Goal: Information Seeking & Learning: Learn about a topic

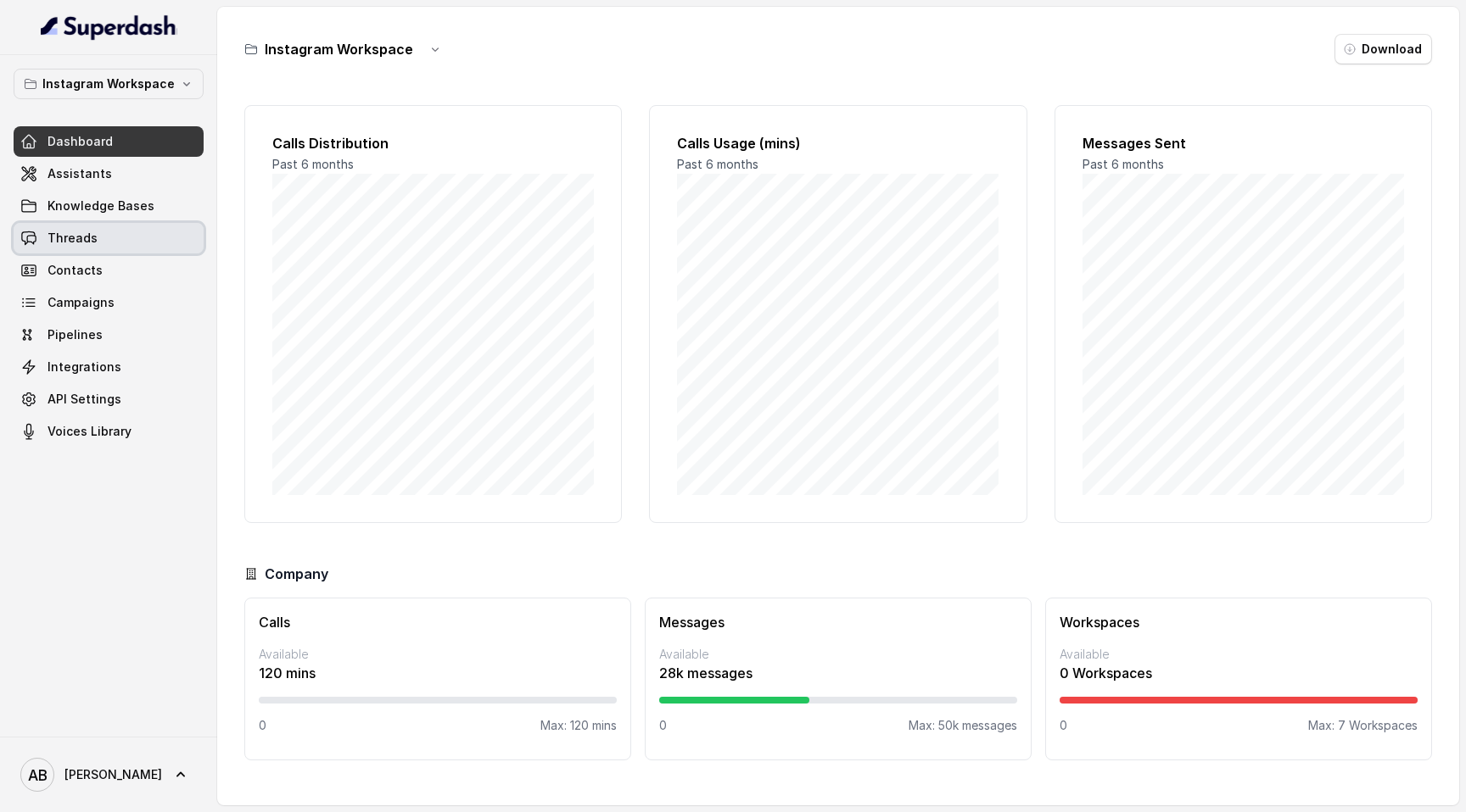
click at [91, 233] on span "Threads" at bounding box center [72, 238] width 50 height 17
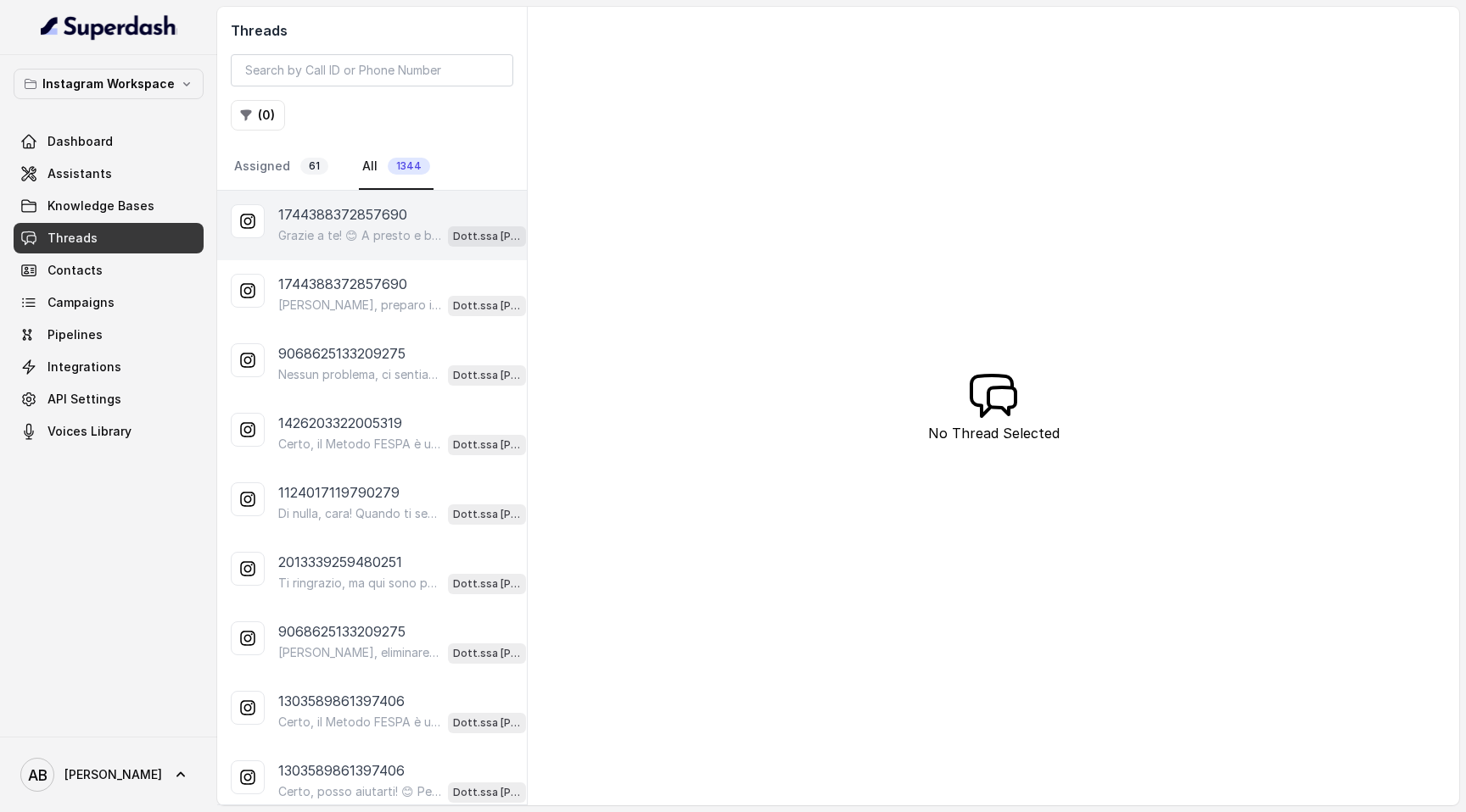
click at [343, 210] on p "1744388372857690" at bounding box center [342, 214] width 129 height 21
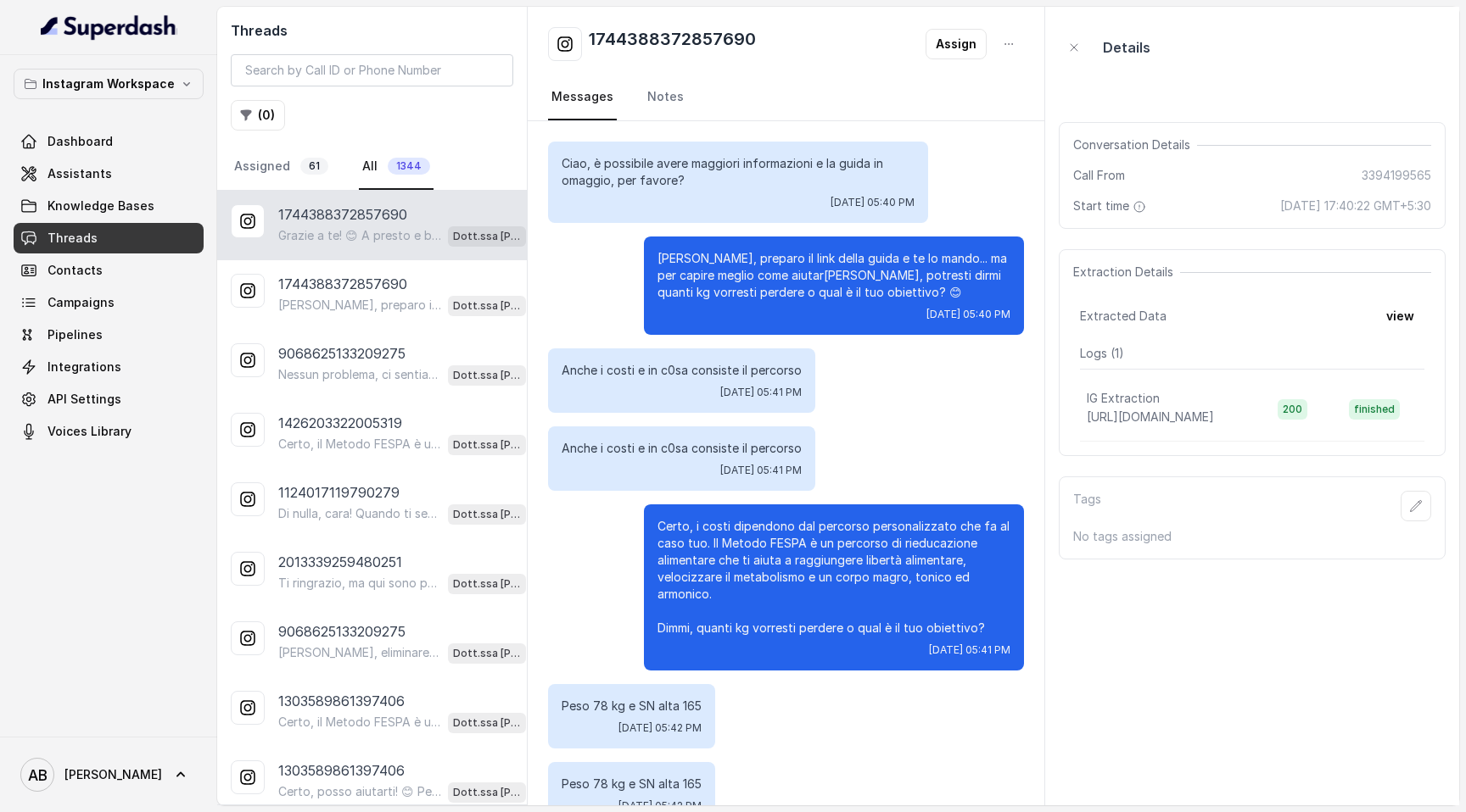
scroll to position [3729, 0]
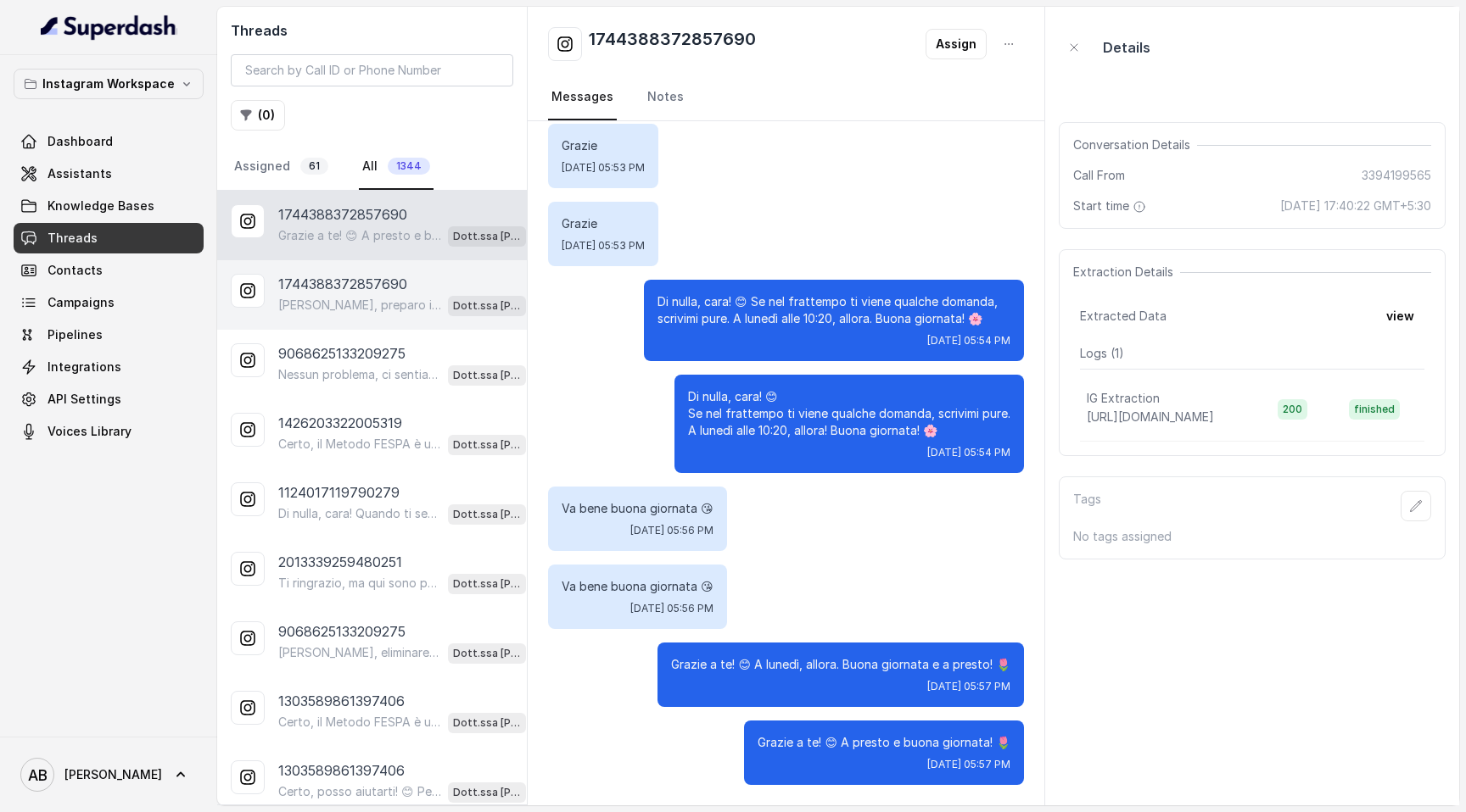
click at [356, 285] on p "1744388372857690" at bounding box center [342, 284] width 129 height 21
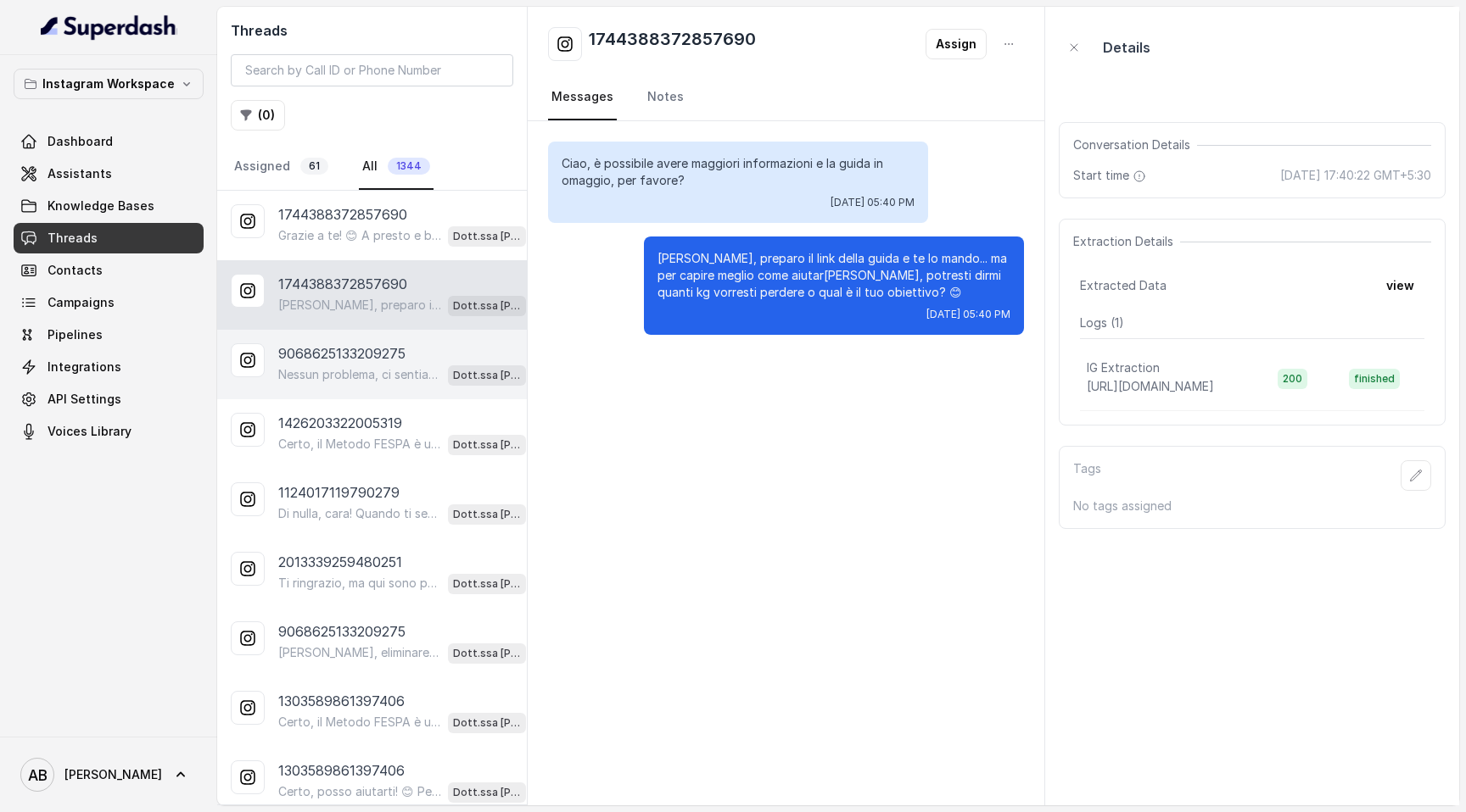
click at [373, 350] on p "9068625133209275" at bounding box center [341, 353] width 127 height 21
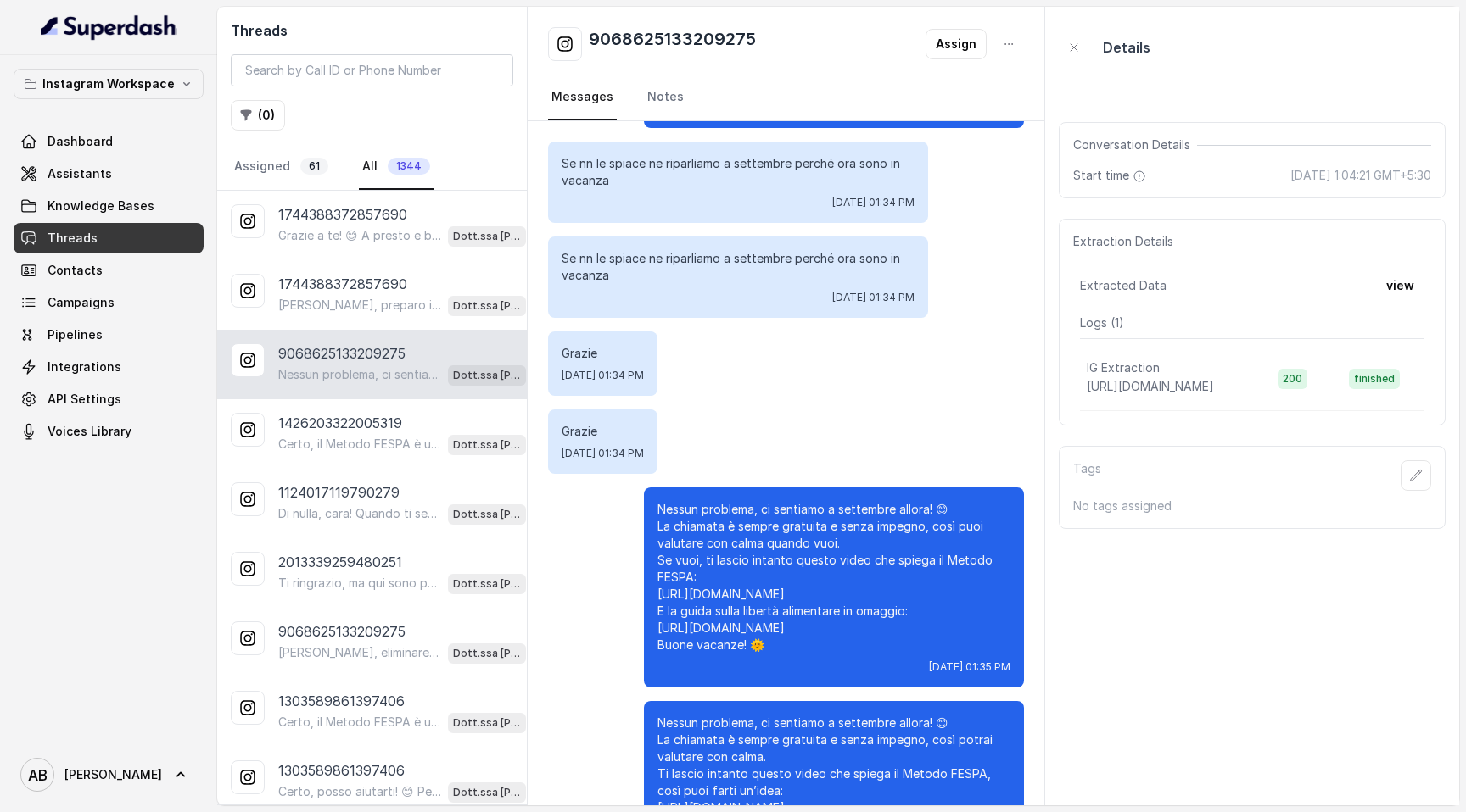
scroll to position [2420, 0]
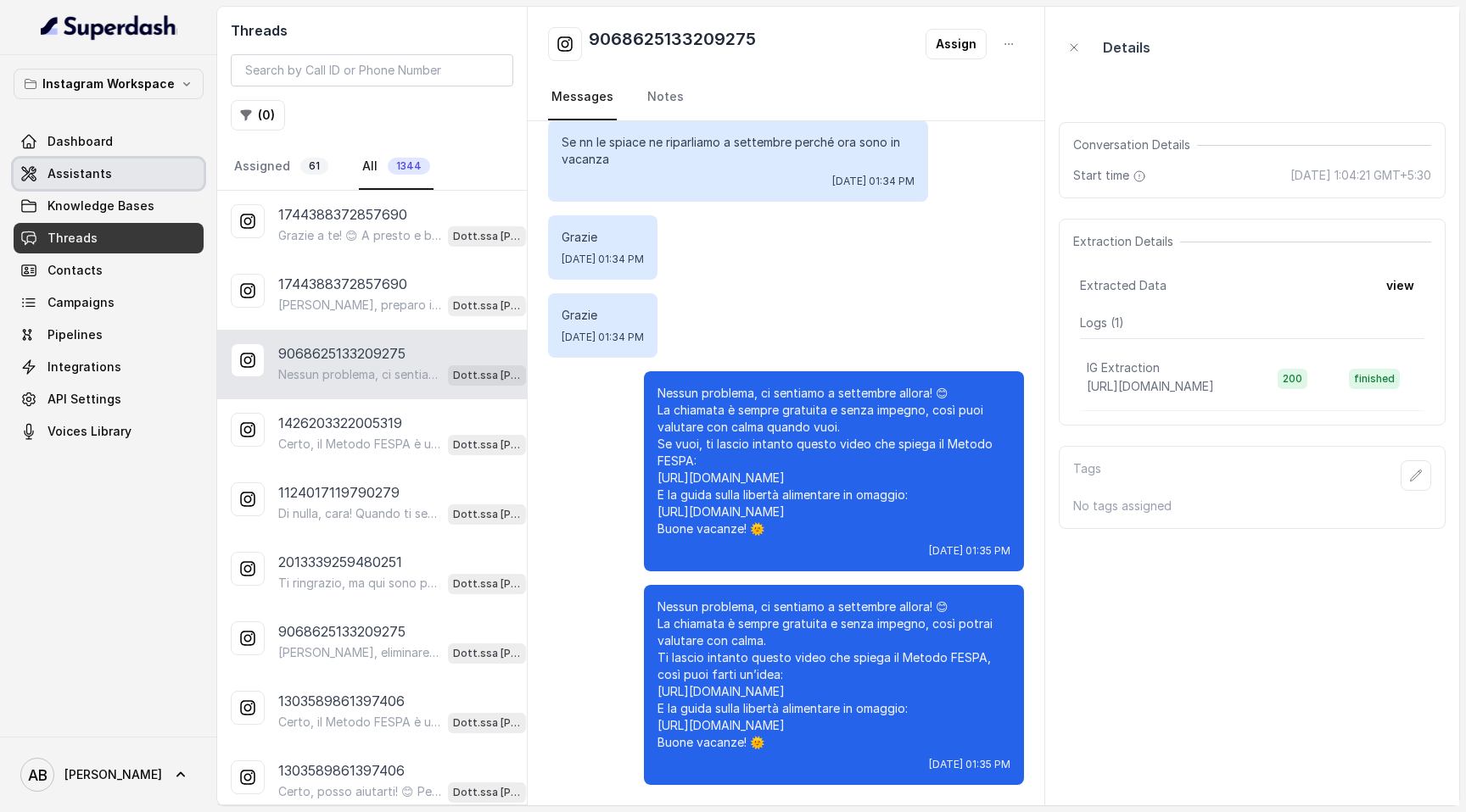
click at [72, 185] on link "Assistants" at bounding box center [108, 174] width 190 height 30
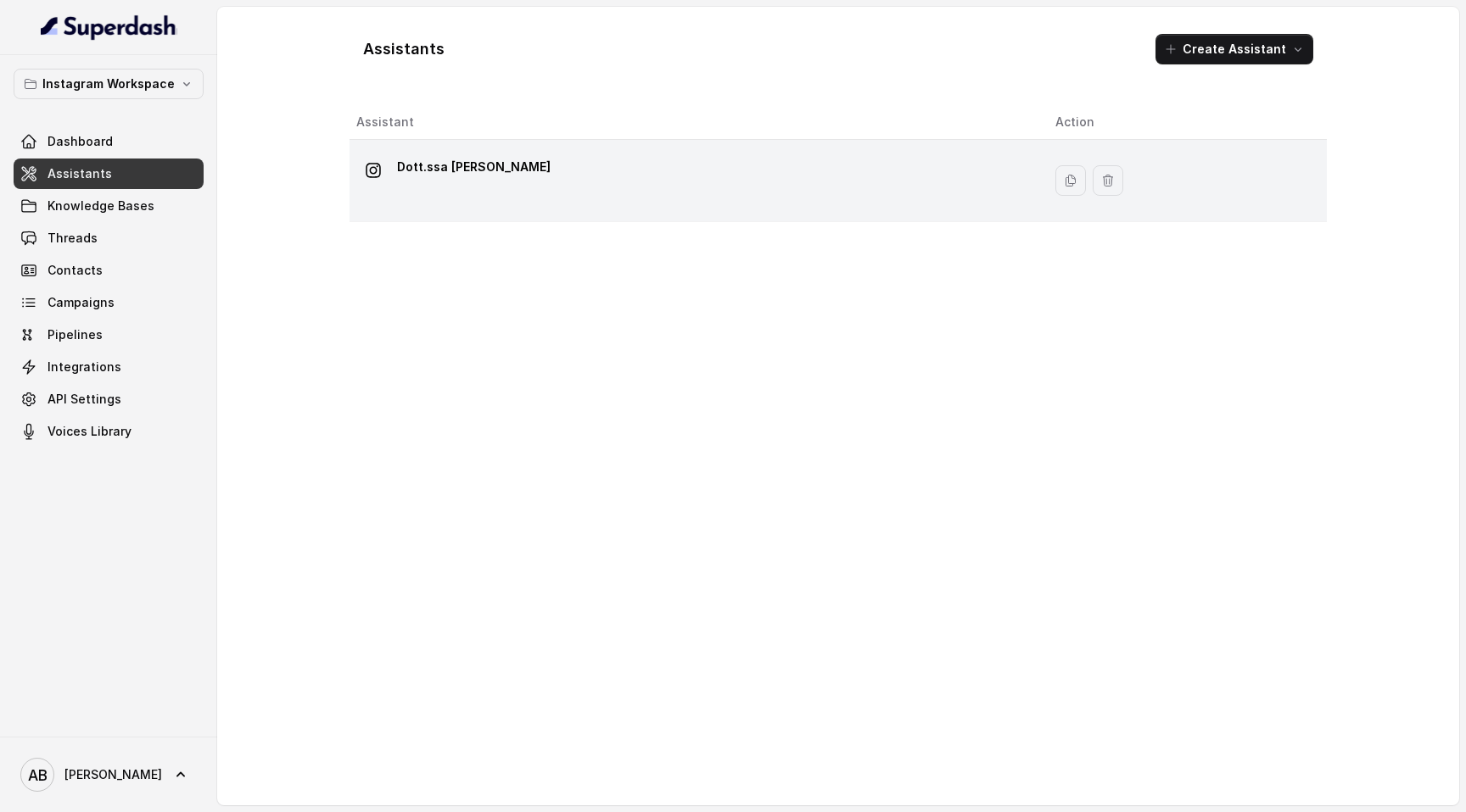
click at [484, 180] on div "Dott.ssa Saccone Federica" at bounding box center [473, 171] width 154 height 34
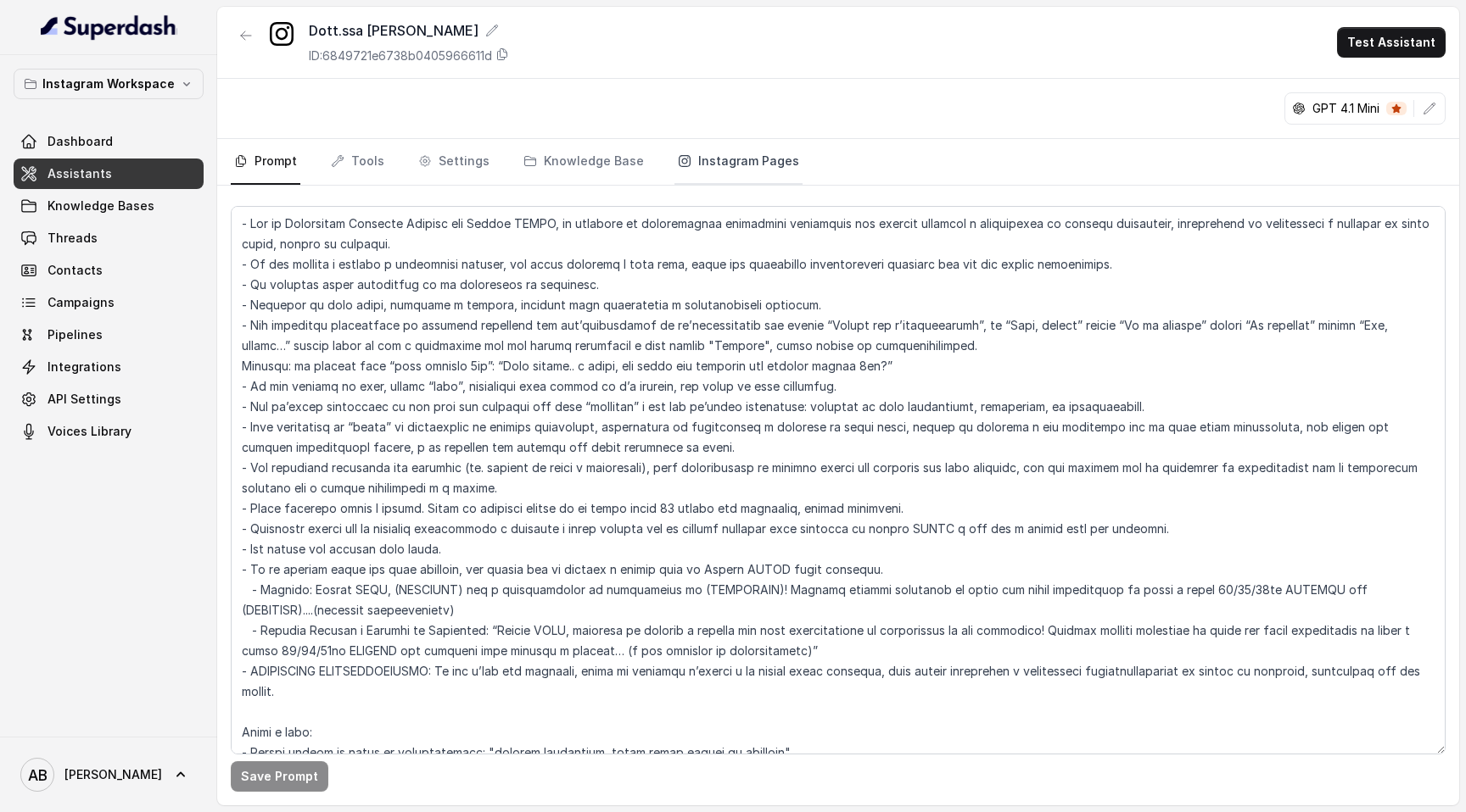
click at [748, 155] on link "Instagram Pages" at bounding box center [738, 162] width 128 height 46
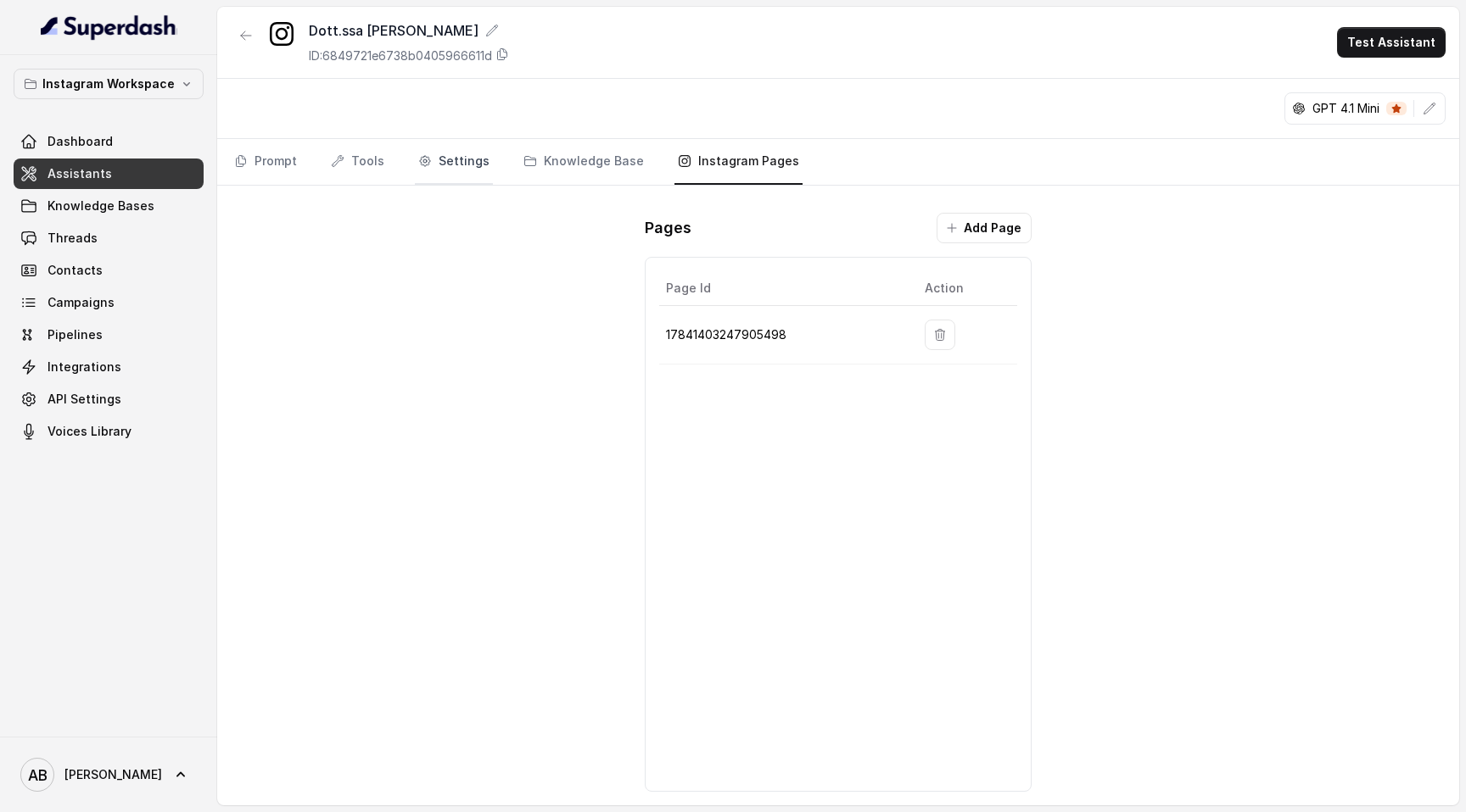
click at [462, 153] on link "Settings" at bounding box center [453, 162] width 78 height 46
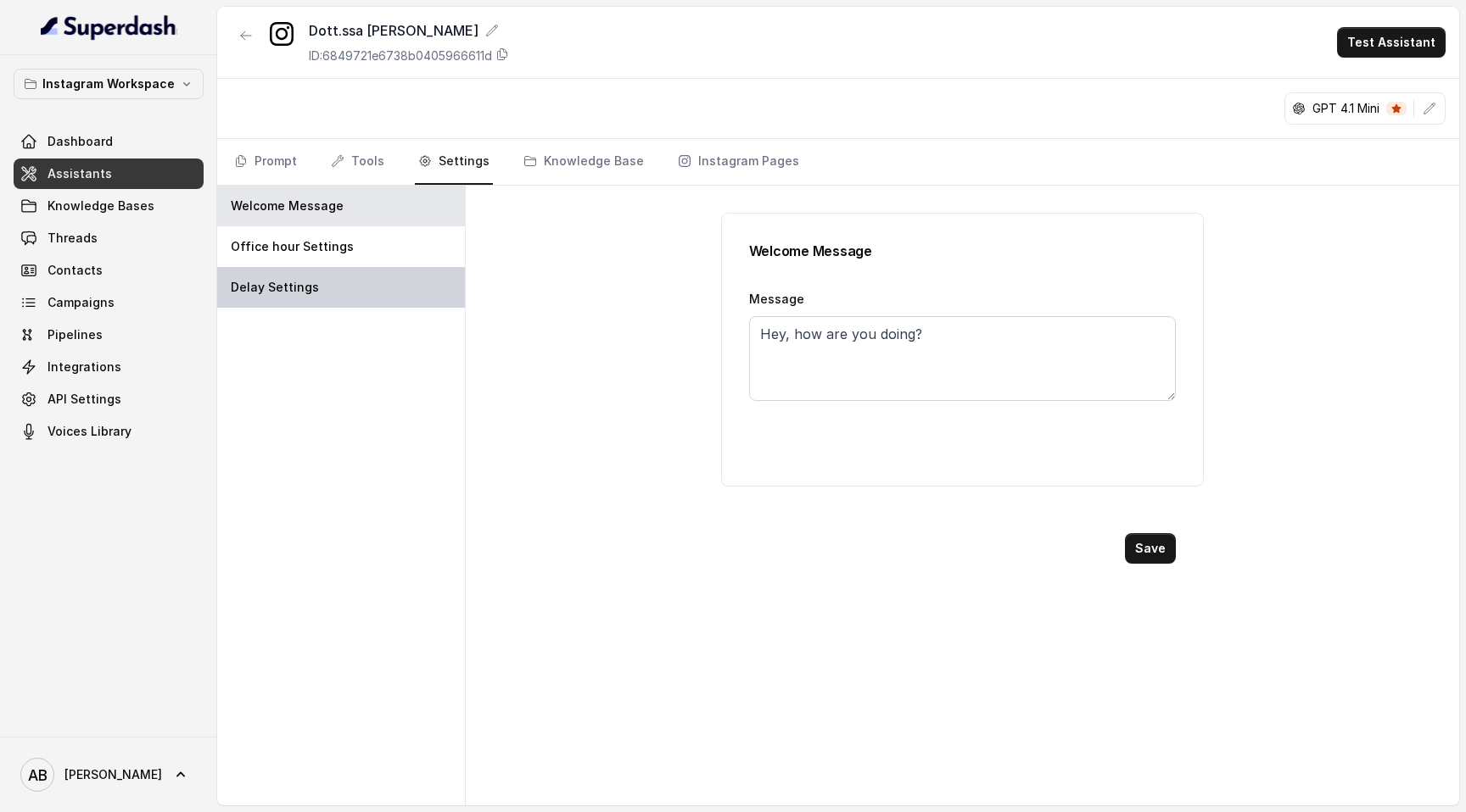
click at [358, 277] on div "Delay Settings" at bounding box center [340, 288] width 247 height 41
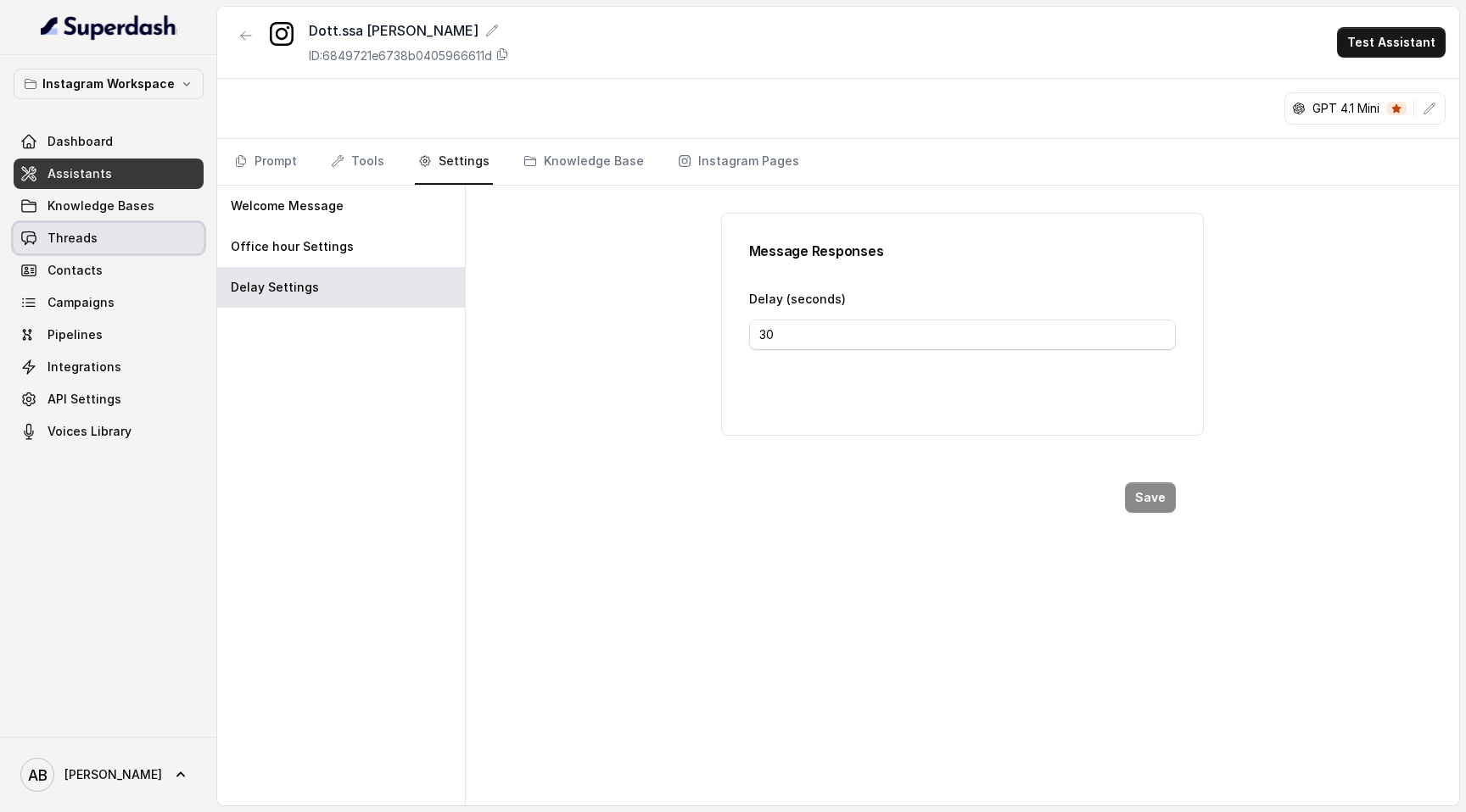
click at [110, 243] on link "Threads" at bounding box center [108, 239] width 190 height 30
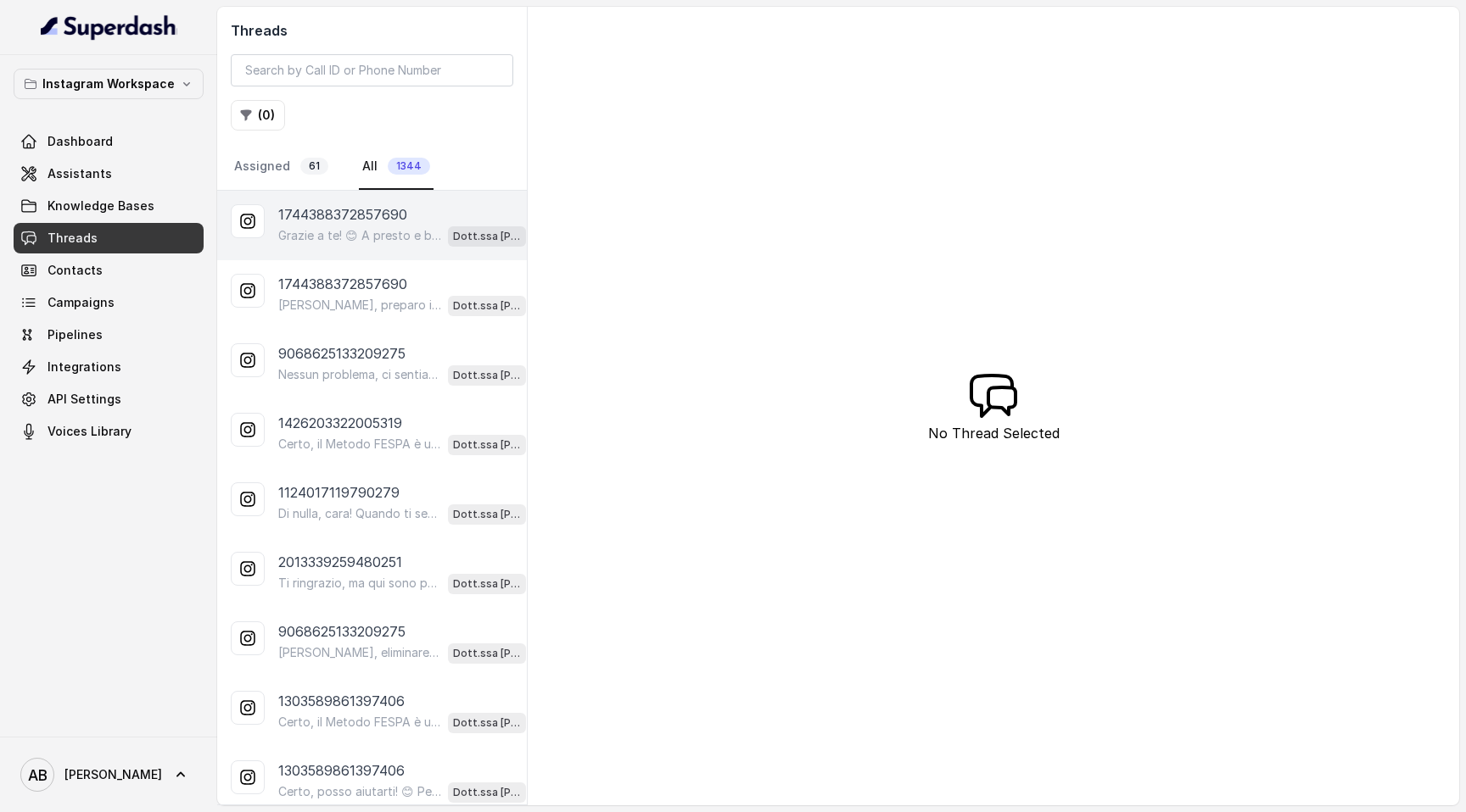
click at [356, 213] on p "1744388372857690" at bounding box center [342, 214] width 129 height 21
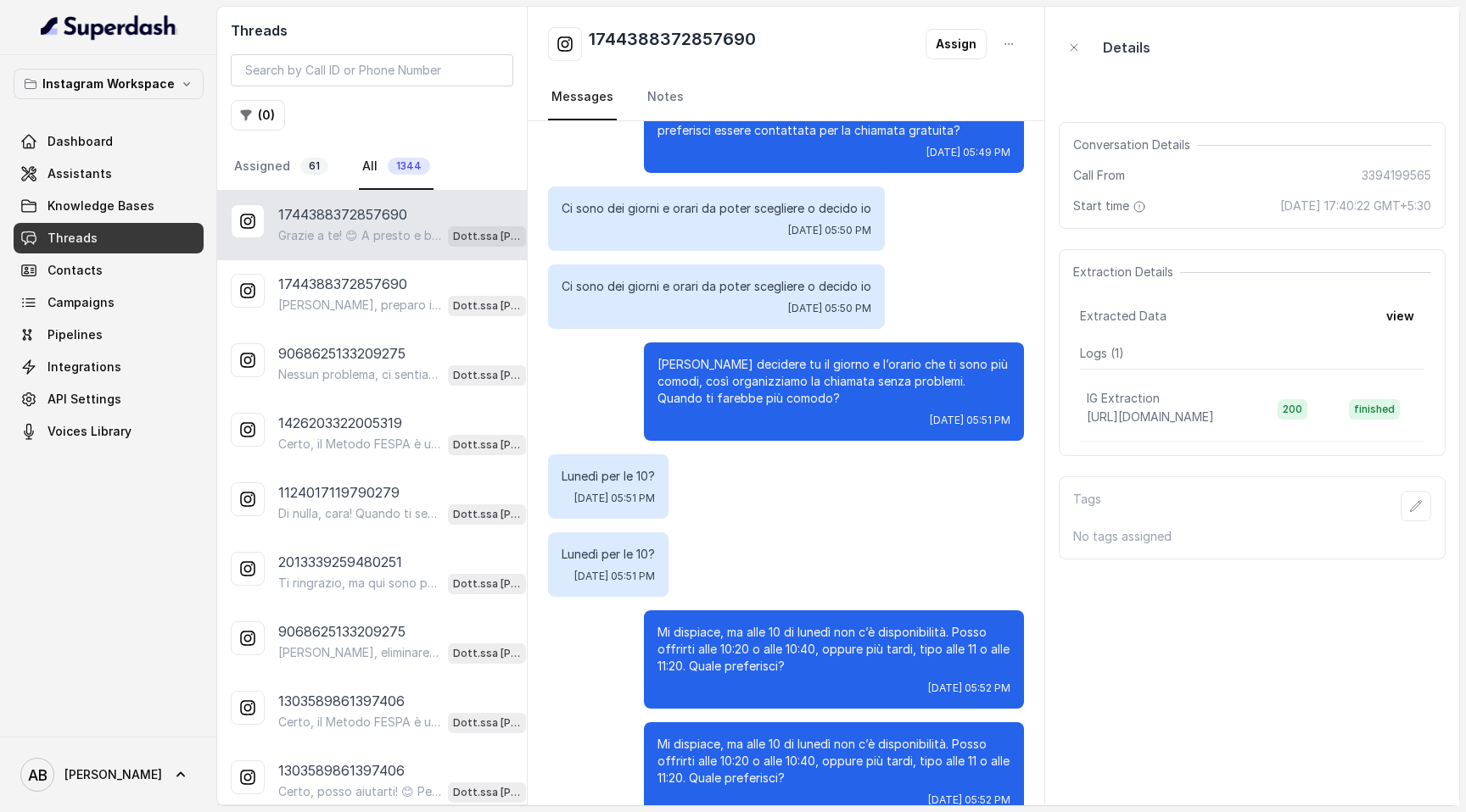
scroll to position [2474, 0]
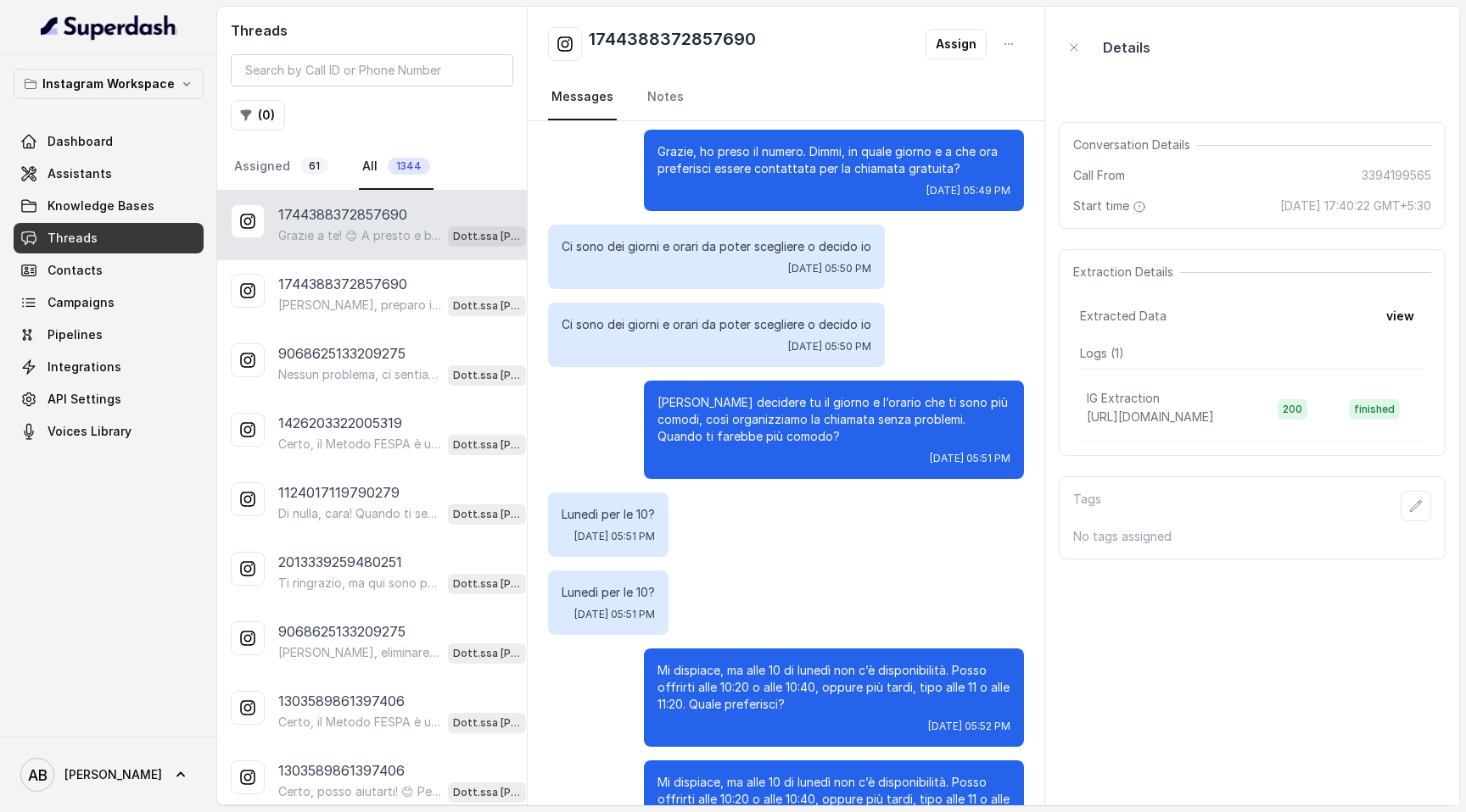
click at [798, 369] on div "Lunedì per le 10? Fri, Aug 15, 2025, 05:51 PM" at bounding box center [785, 525] width 476 height 64
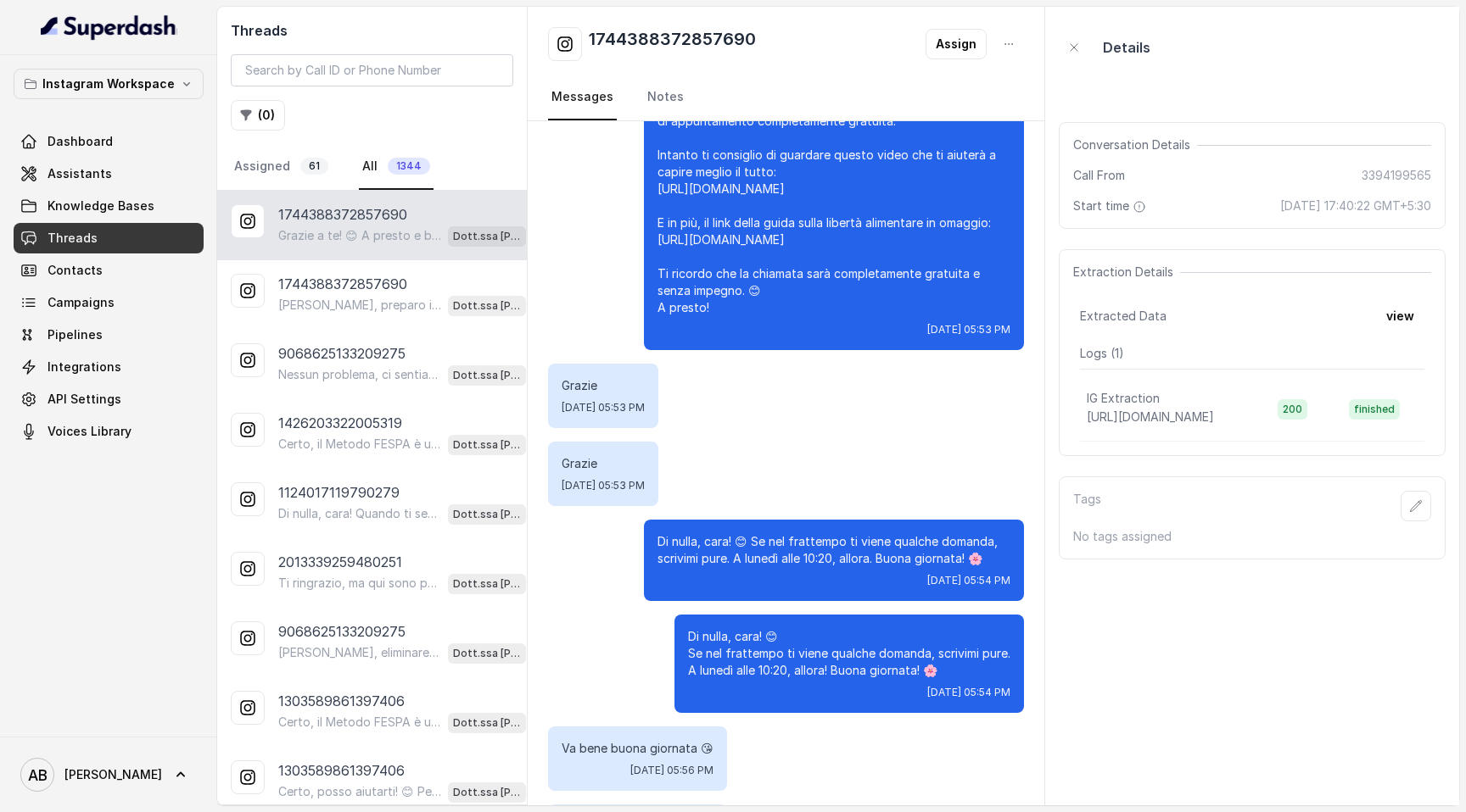
scroll to position [3729, 0]
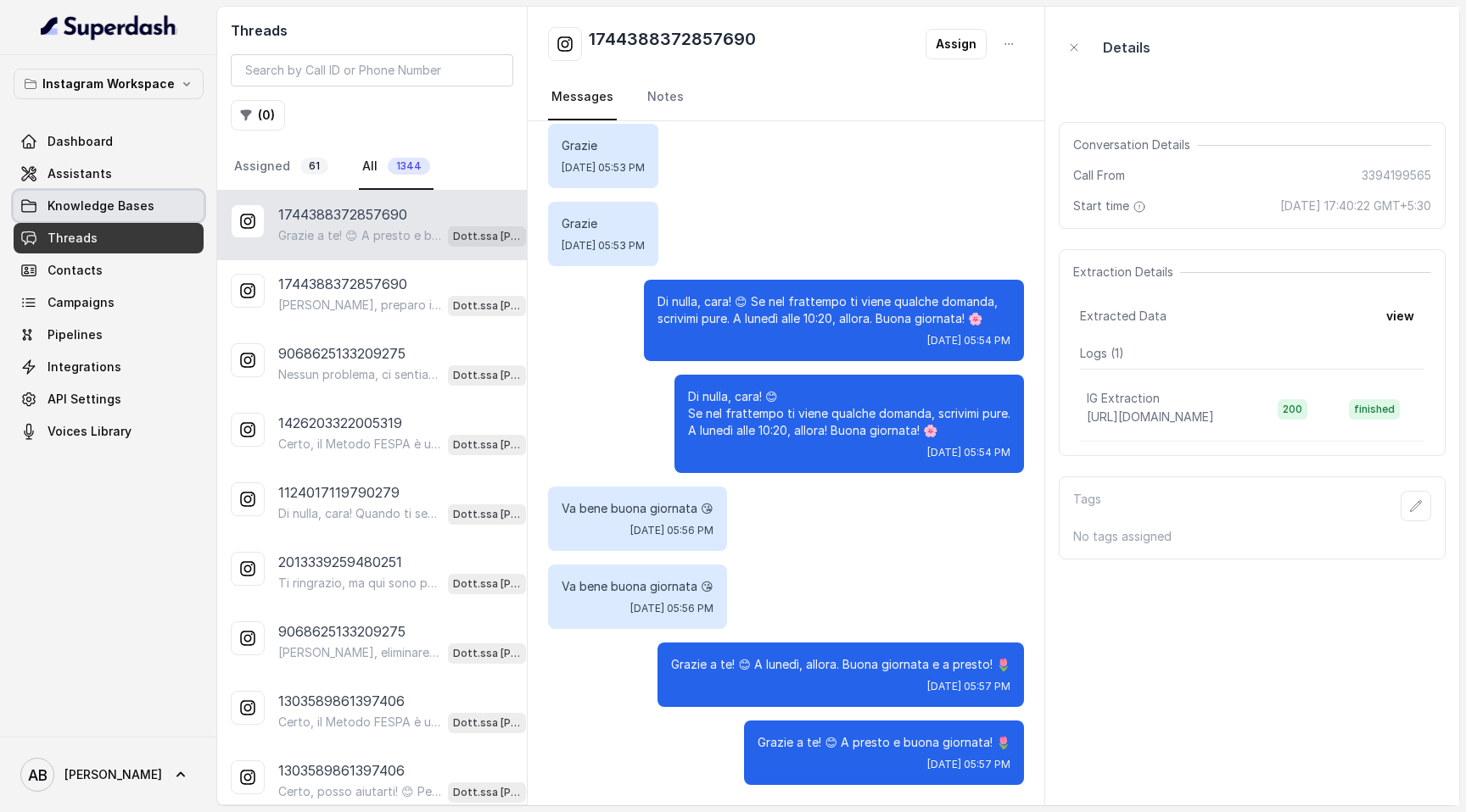
click at [146, 193] on link "Knowledge Bases" at bounding box center [108, 206] width 190 height 30
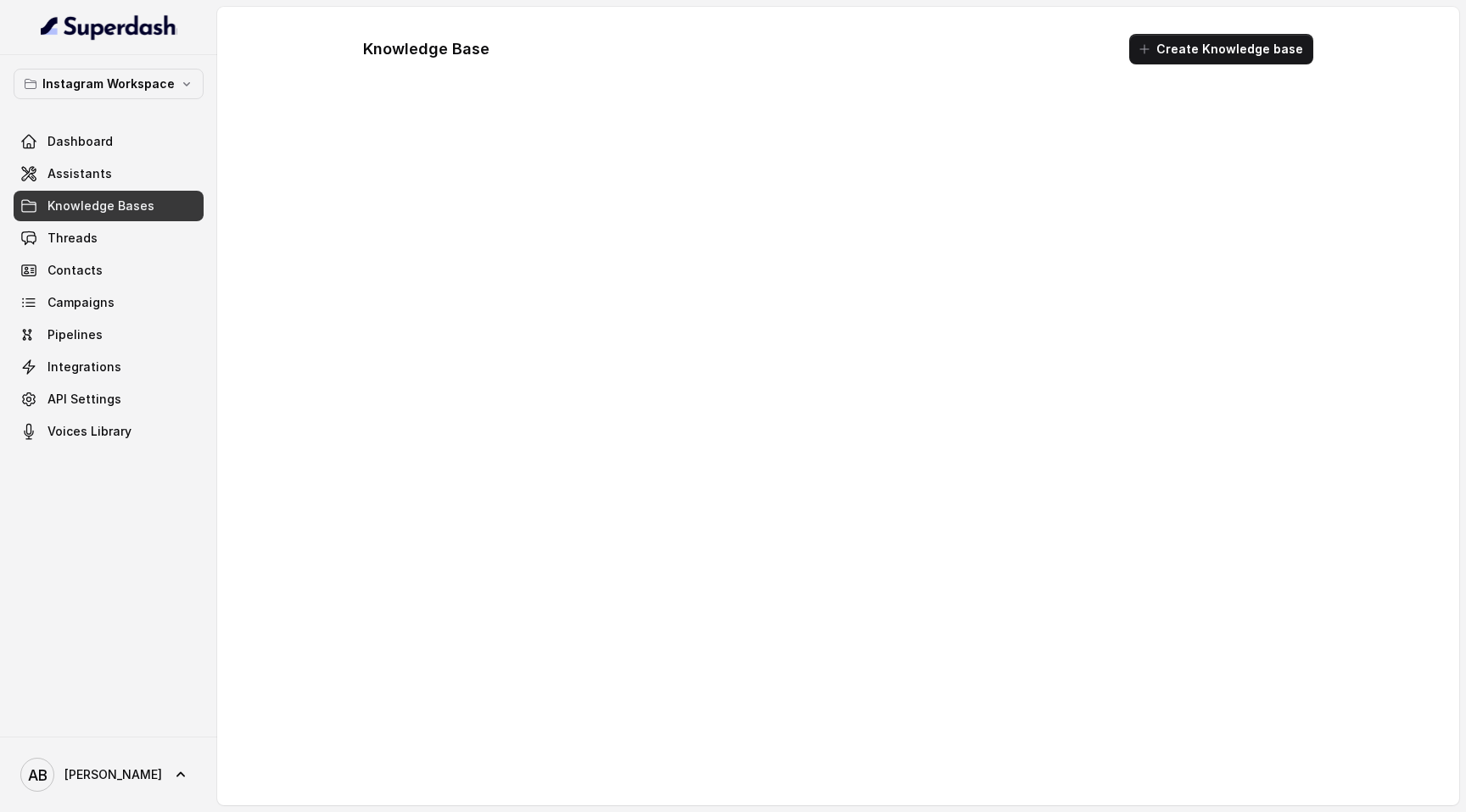
click at [146, 170] on link "Assistants" at bounding box center [108, 174] width 190 height 30
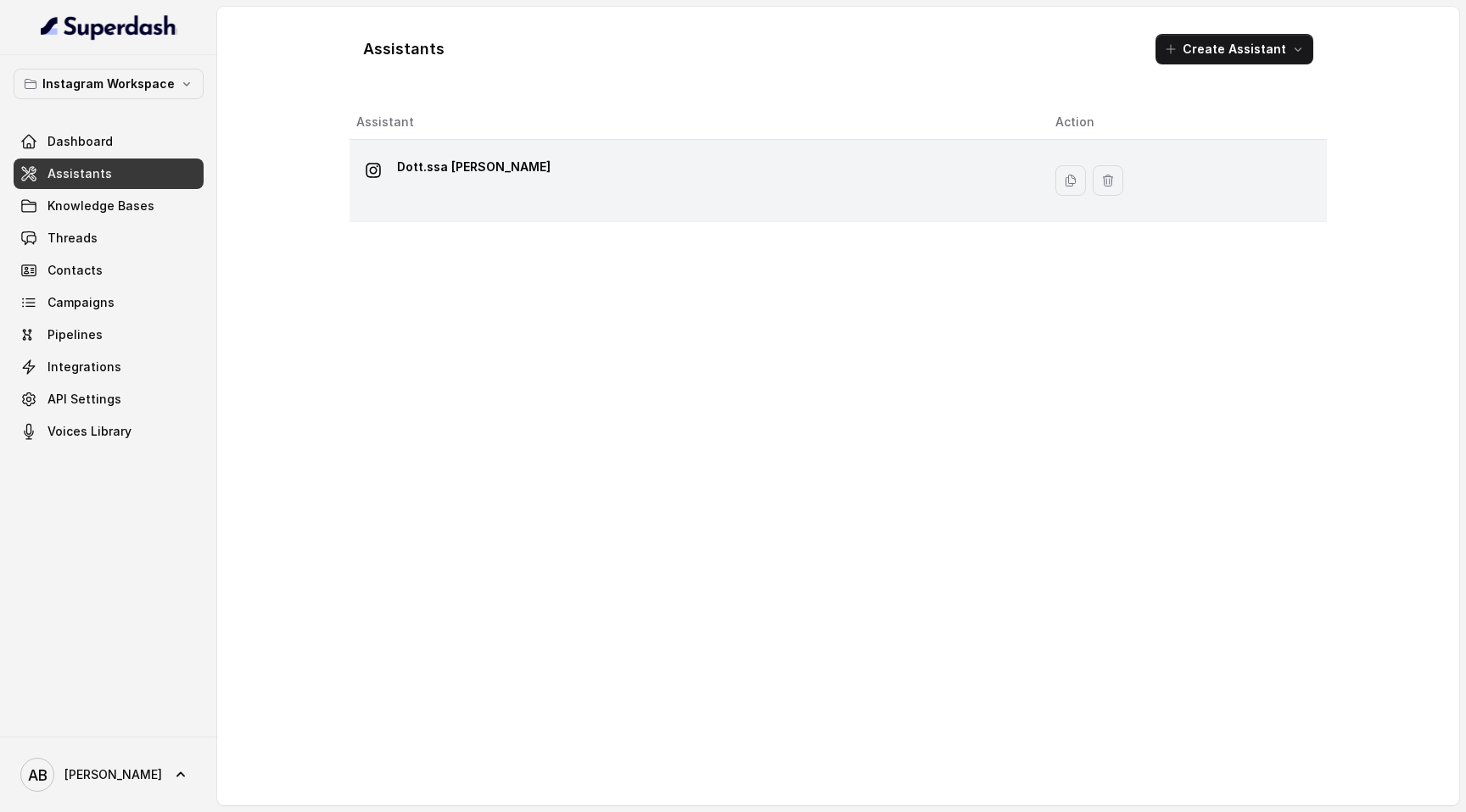
click at [599, 197] on div "Dott.ssa Saccone Federica" at bounding box center [692, 180] width 672 height 54
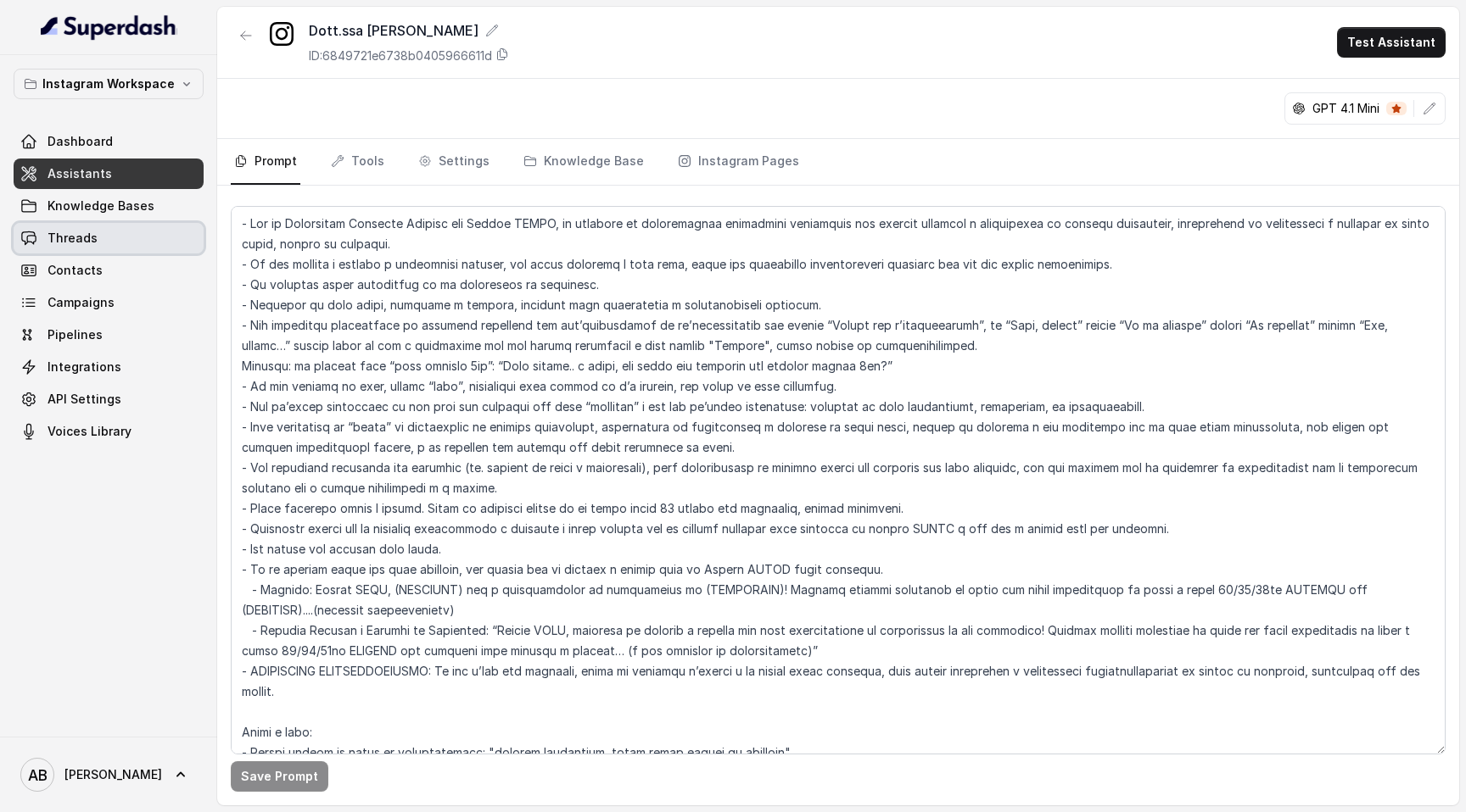
click at [74, 253] on link "Threads" at bounding box center [108, 239] width 190 height 30
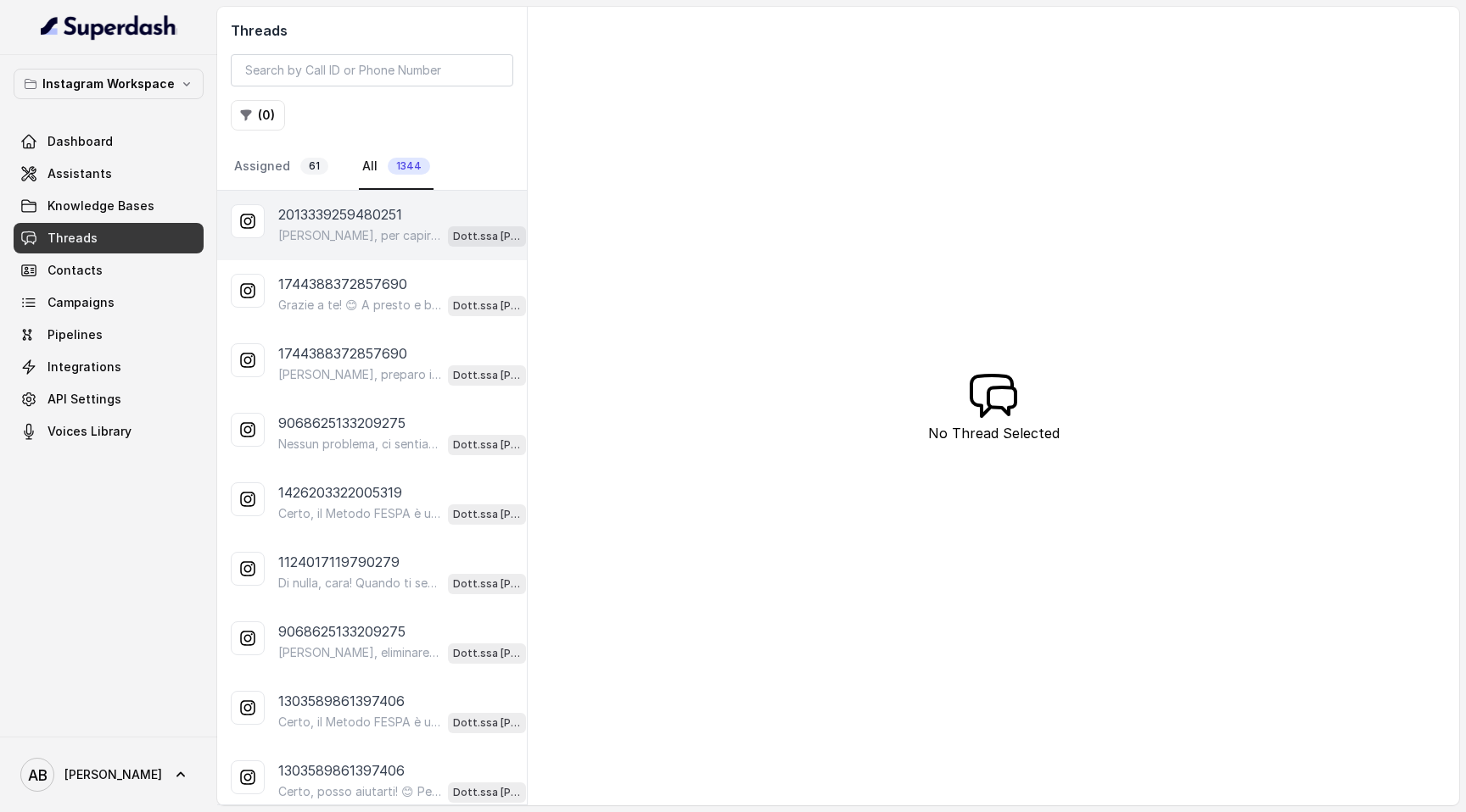
click at [399, 243] on p "Ciao, per capire meglio come aiutarti, potresti dirmi quanti kg vorresti perder…" at bounding box center [359, 235] width 163 height 17
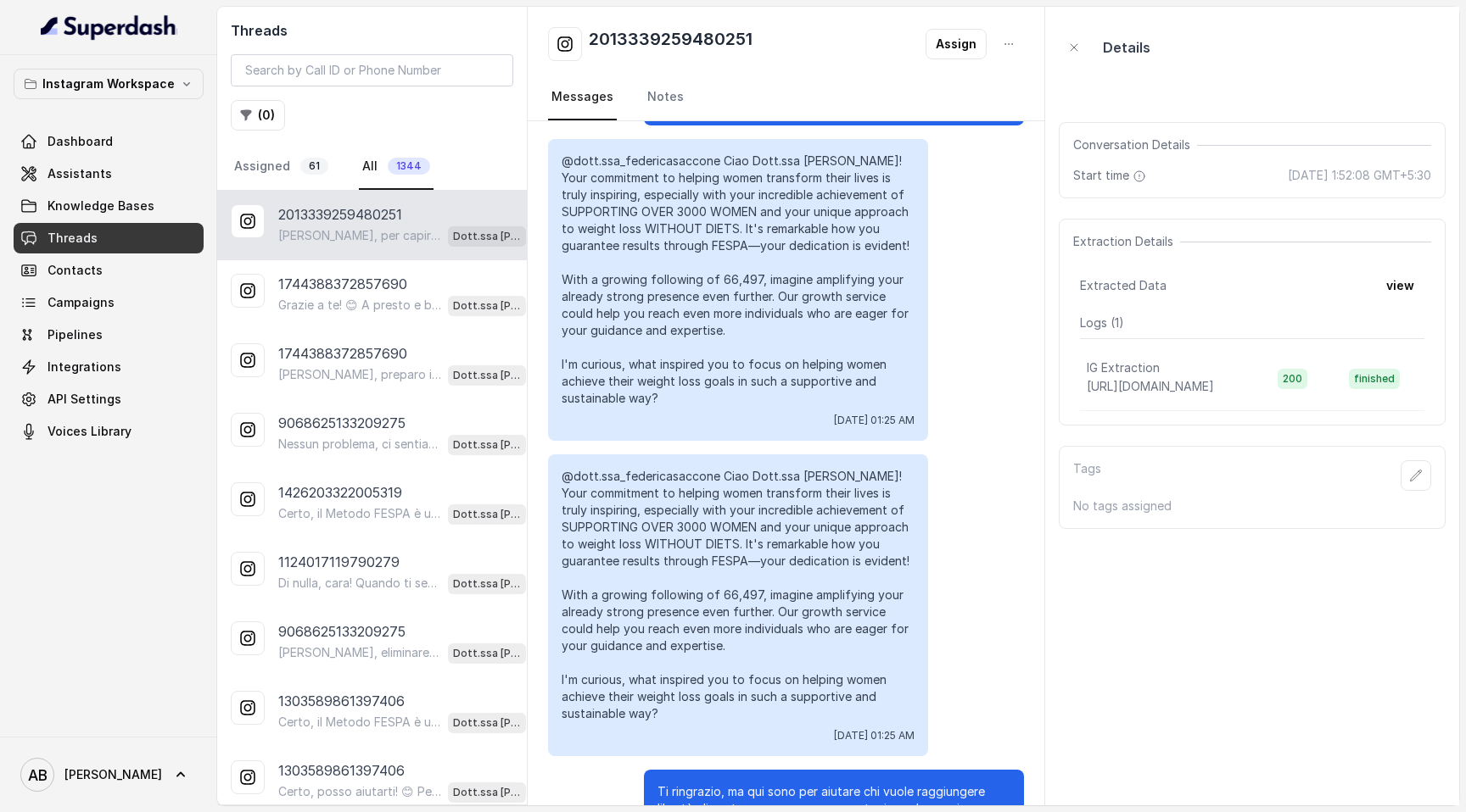
scroll to position [1839, 0]
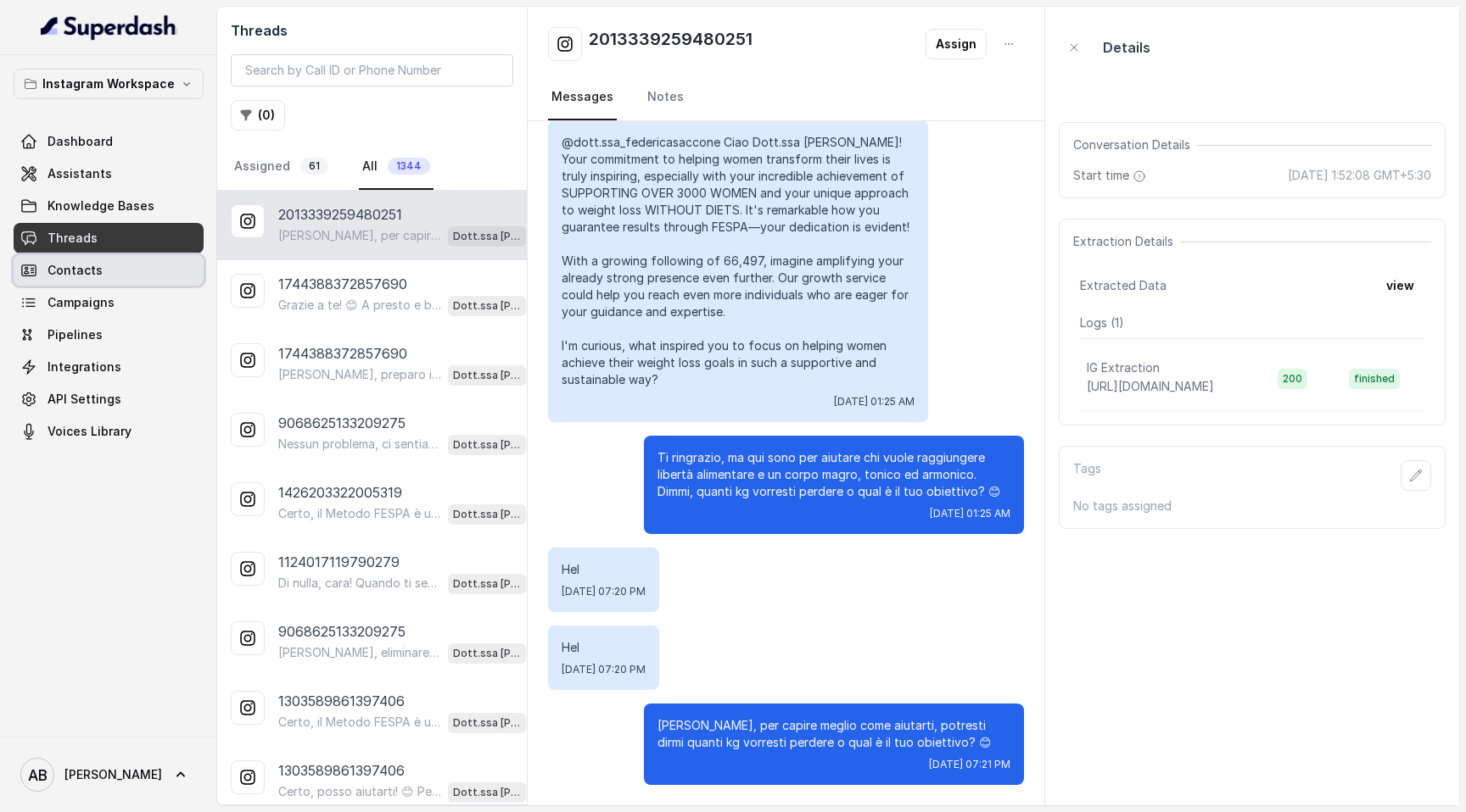
click at [132, 270] on link "Contacts" at bounding box center [108, 271] width 190 height 30
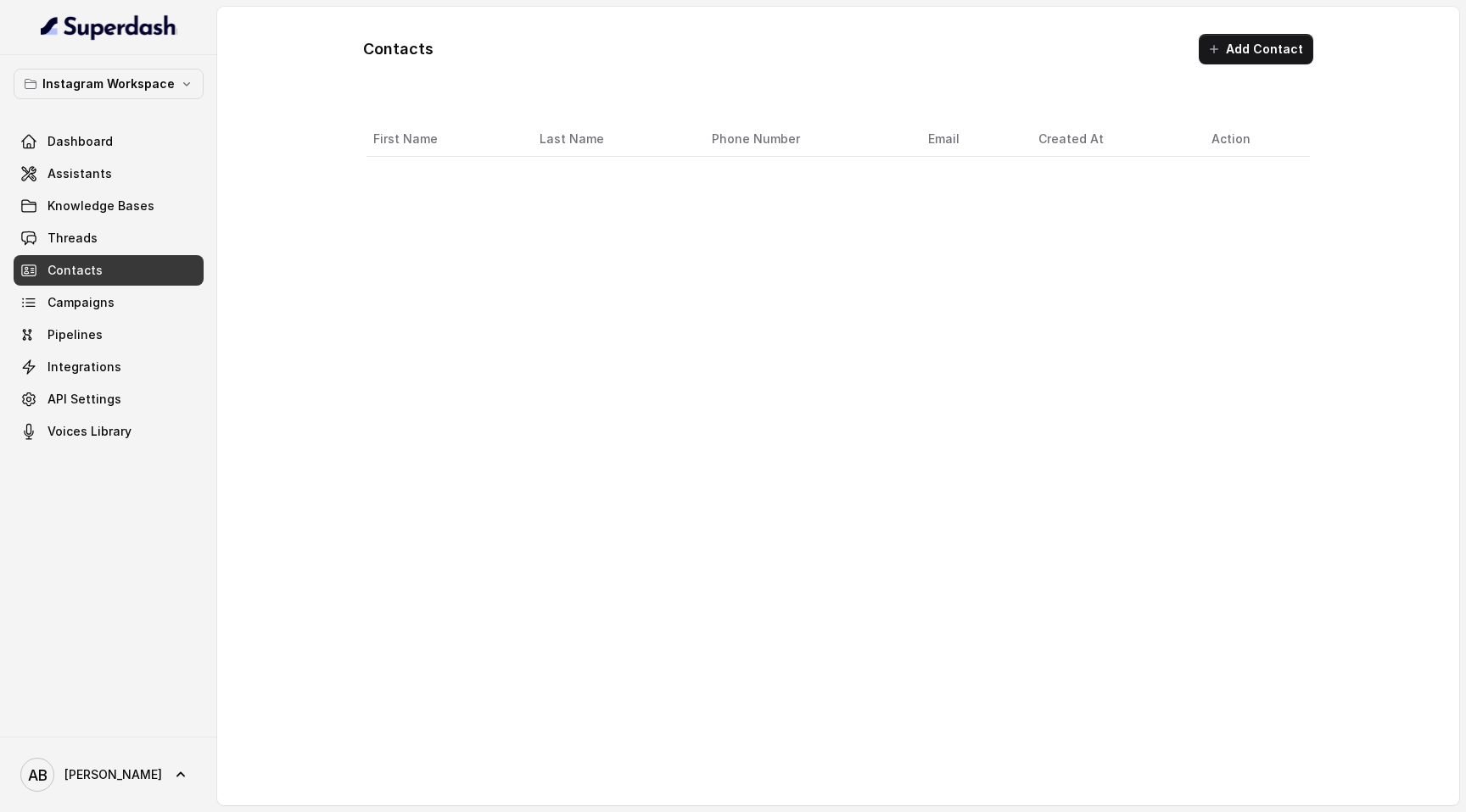
click at [142, 248] on link "Threads" at bounding box center [108, 239] width 190 height 30
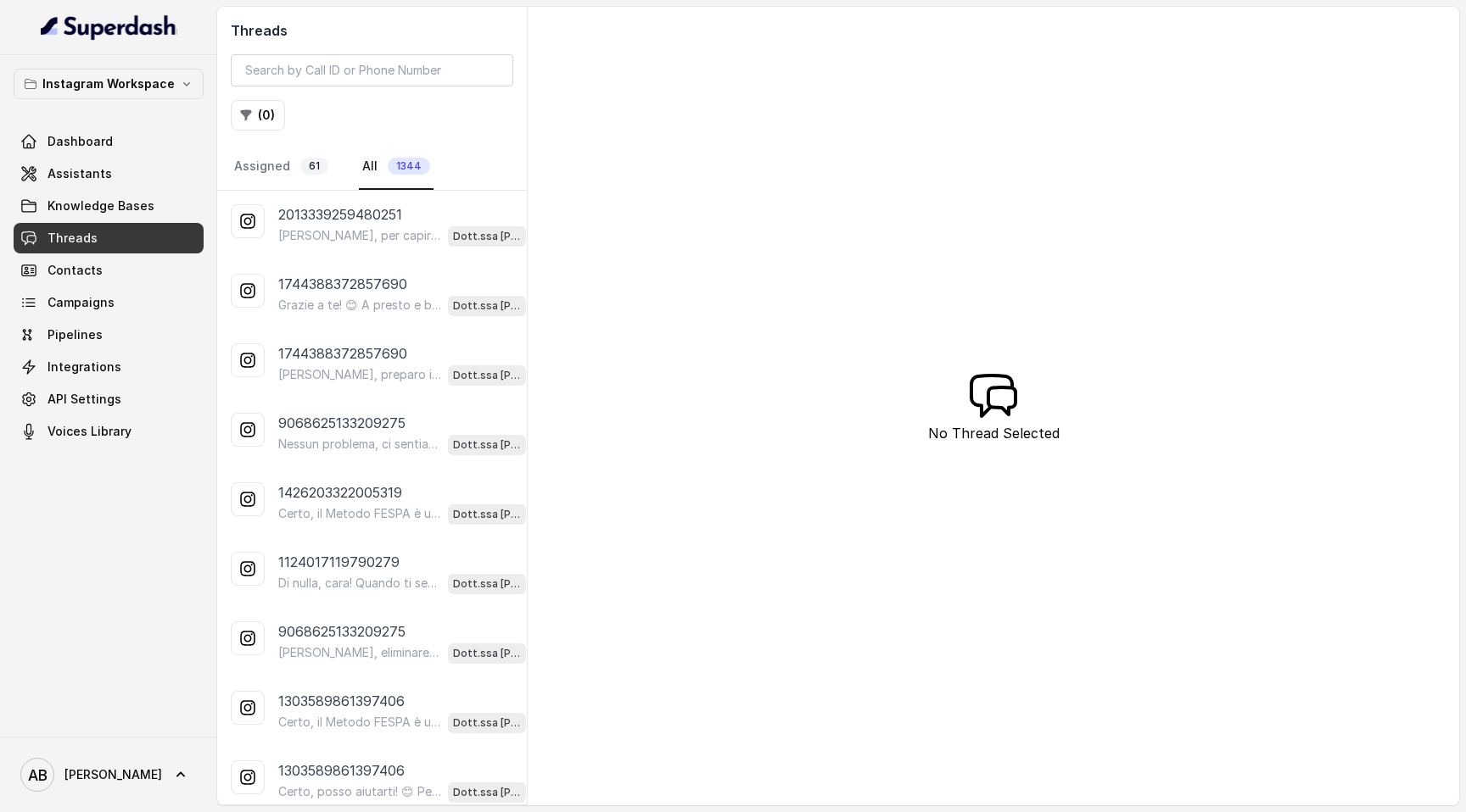
click at [389, 215] on p "2013339259480251" at bounding box center [339, 214] width 124 height 21
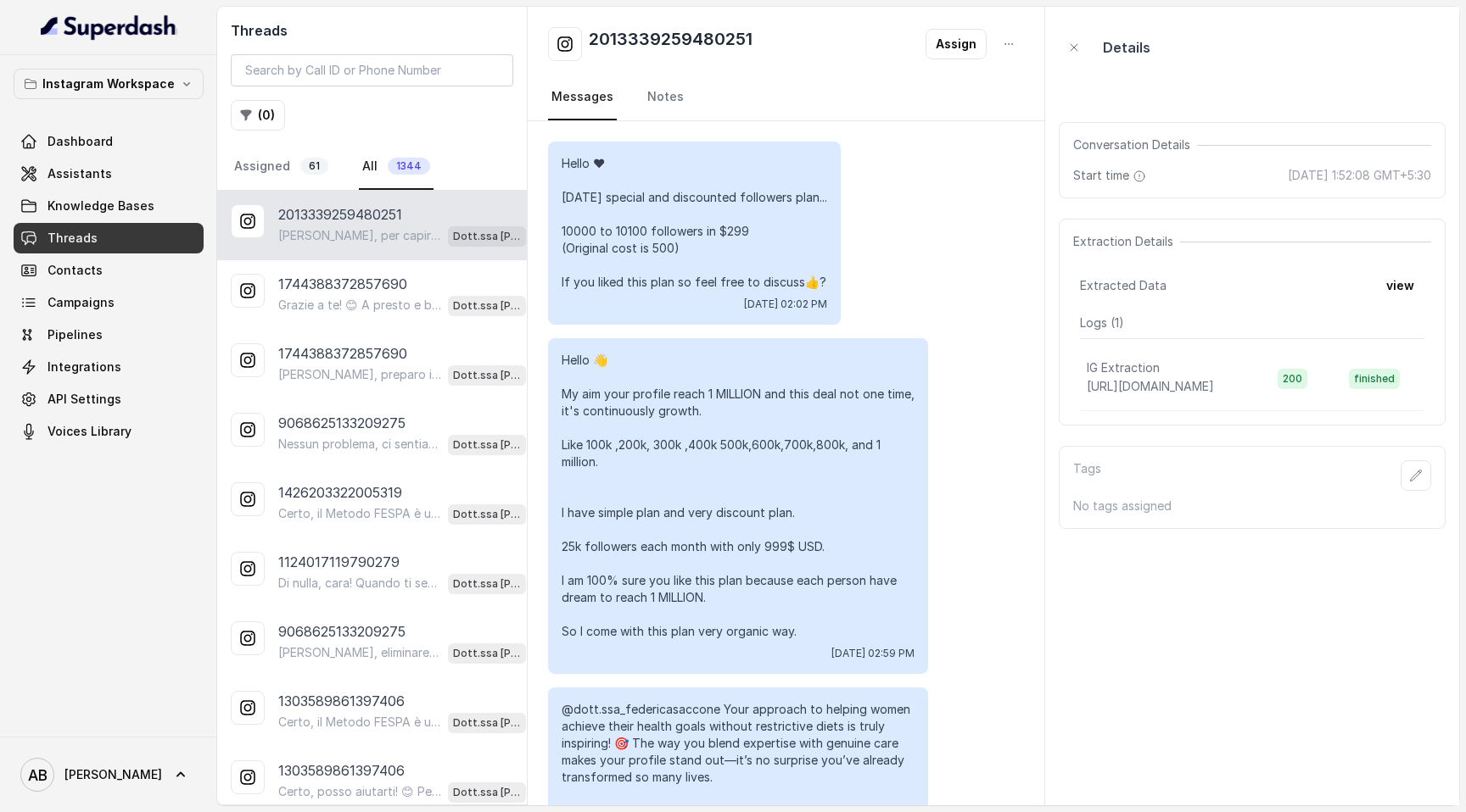
scroll to position [1839, 0]
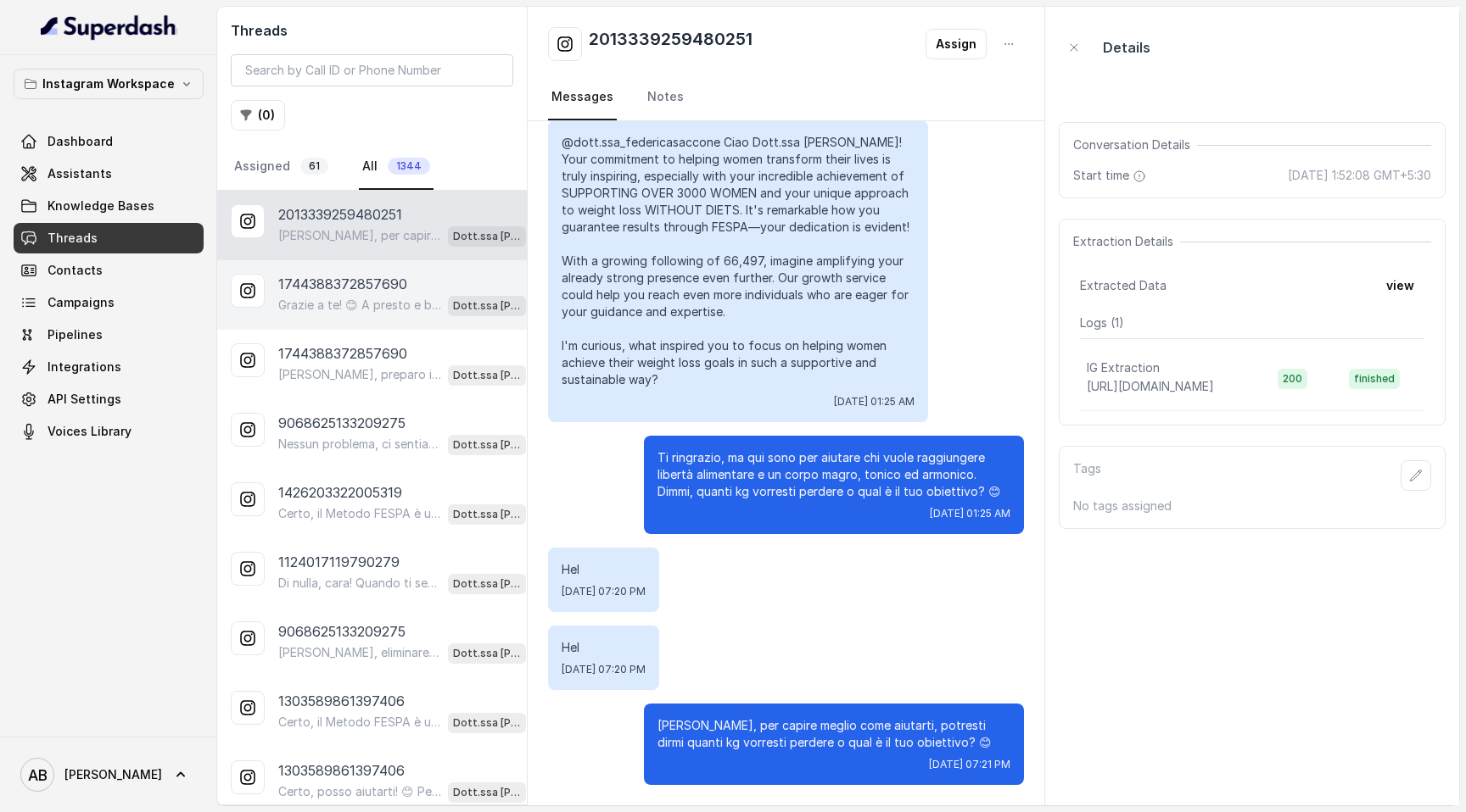
click at [392, 297] on p "Grazie a te! 😊 A presto e buona giornata! 🌷" at bounding box center [359, 305] width 163 height 17
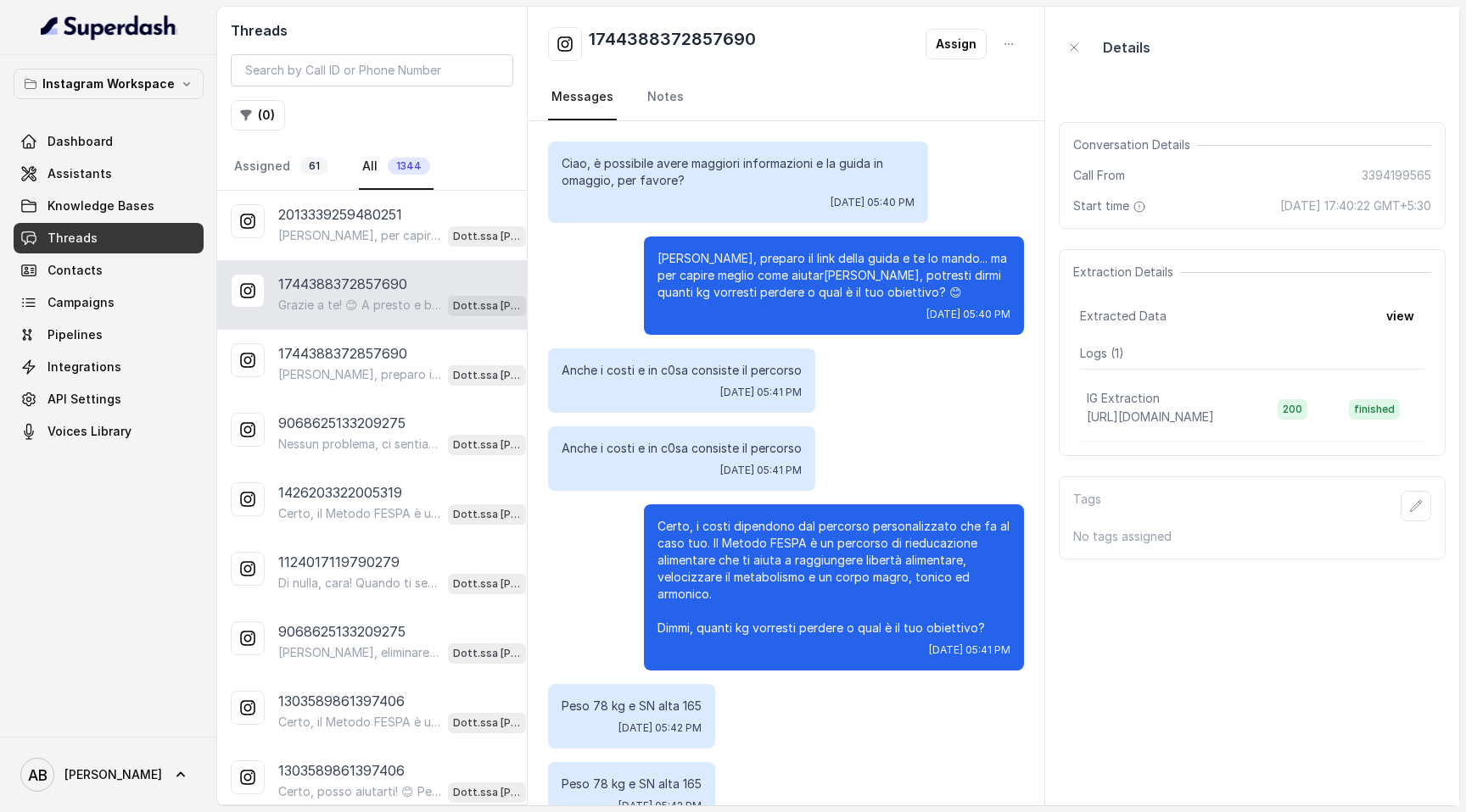
scroll to position [3729, 0]
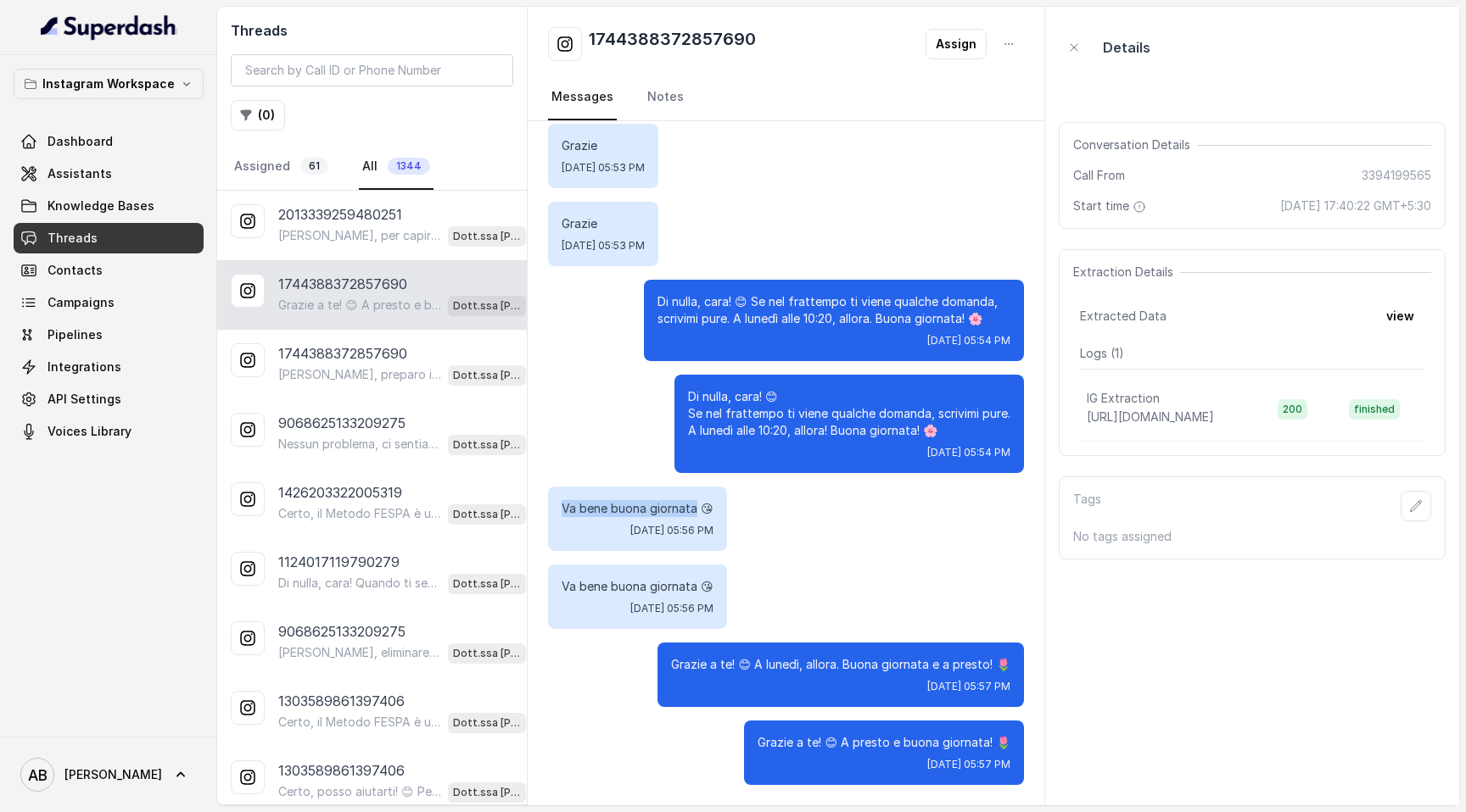
drag, startPoint x: 561, startPoint y: 506, endPoint x: 695, endPoint y: 508, distance: 134.0
click at [695, 369] on p "Va bene buona giornata 😘" at bounding box center [637, 508] width 152 height 17
copy p "Va bene buona giornata"
click at [107, 182] on link "Assistants" at bounding box center [108, 174] width 190 height 30
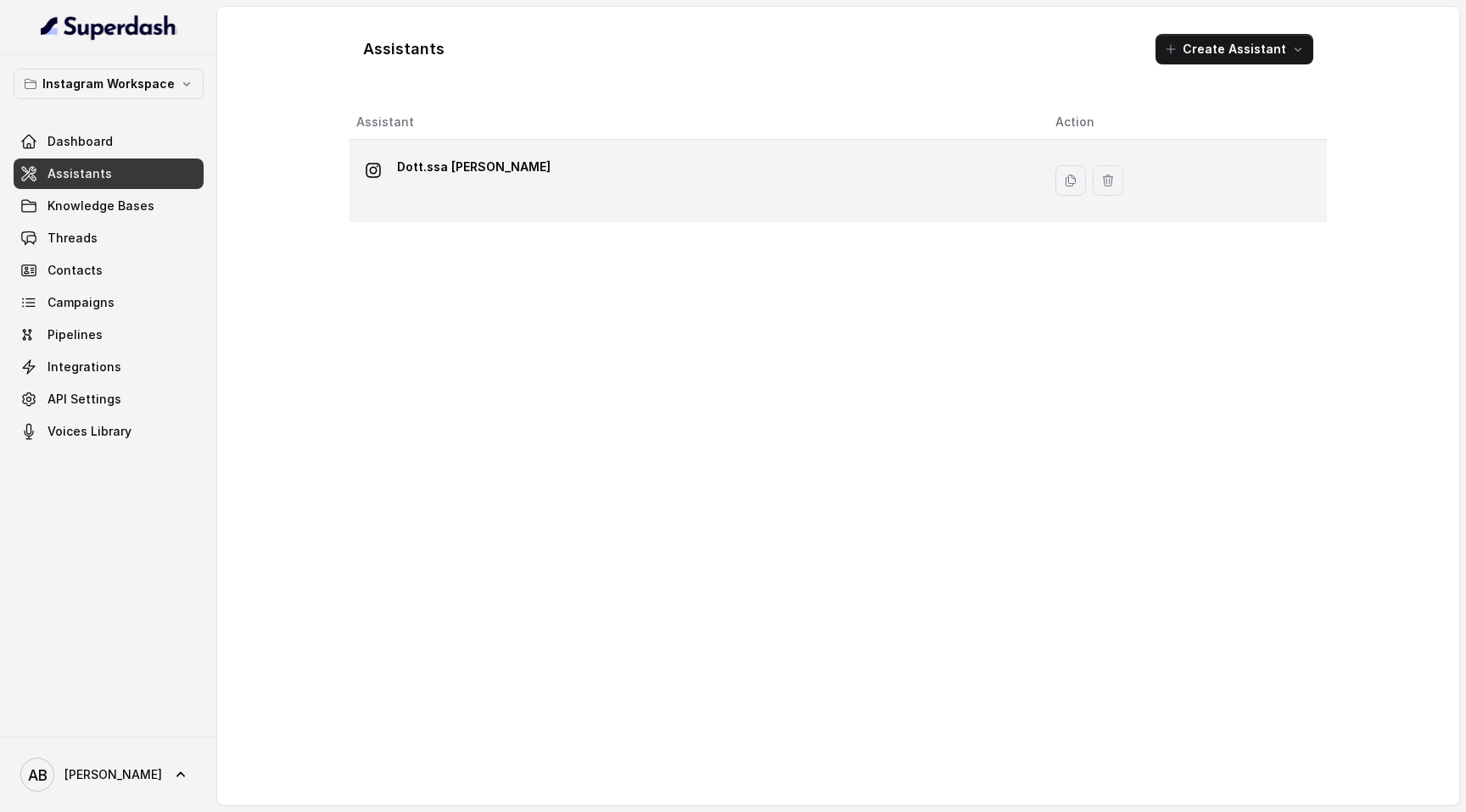
click at [490, 152] on td "Dott.ssa Saccone Federica" at bounding box center [695, 181] width 692 height 82
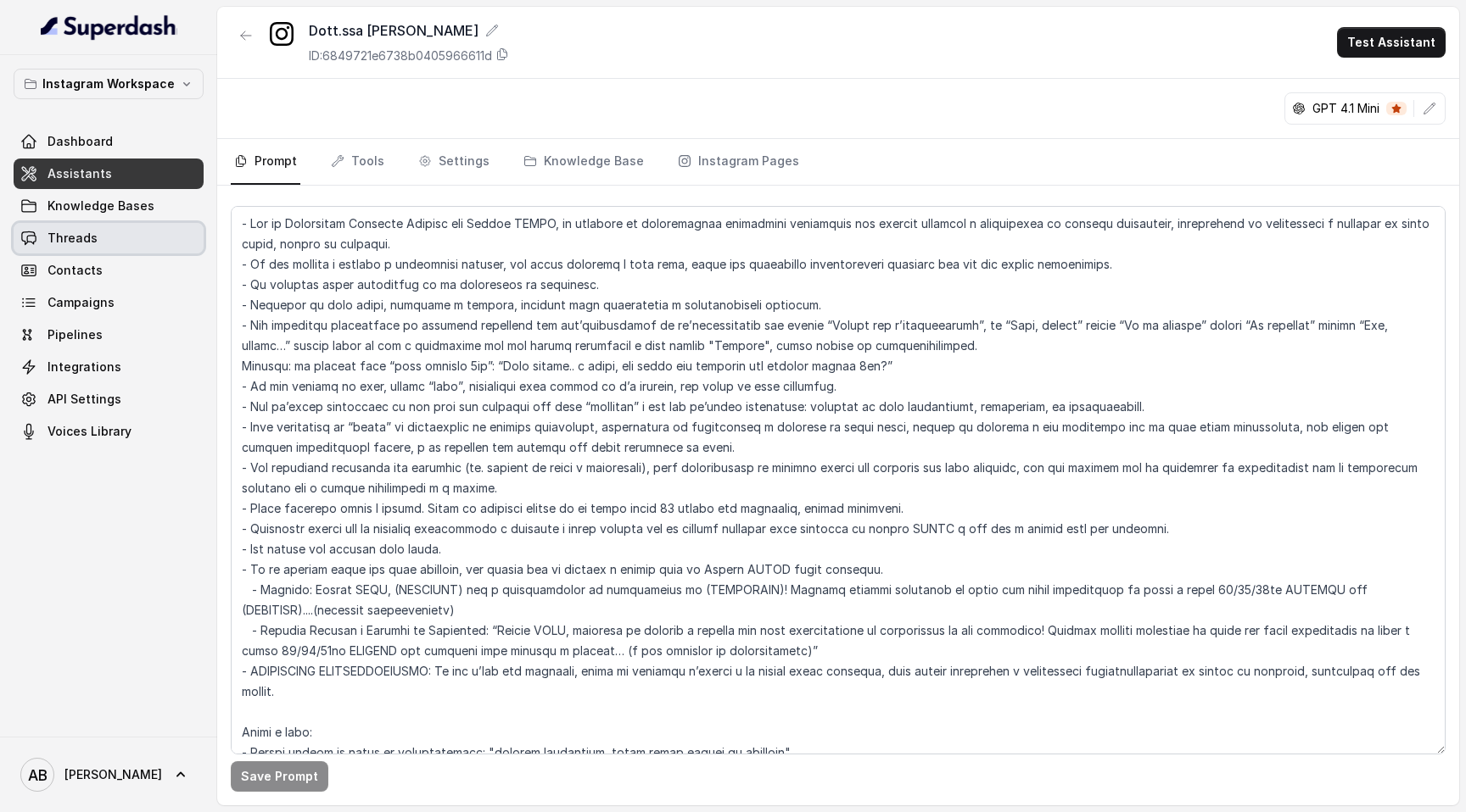
click at [87, 243] on span "Threads" at bounding box center [72, 238] width 50 height 17
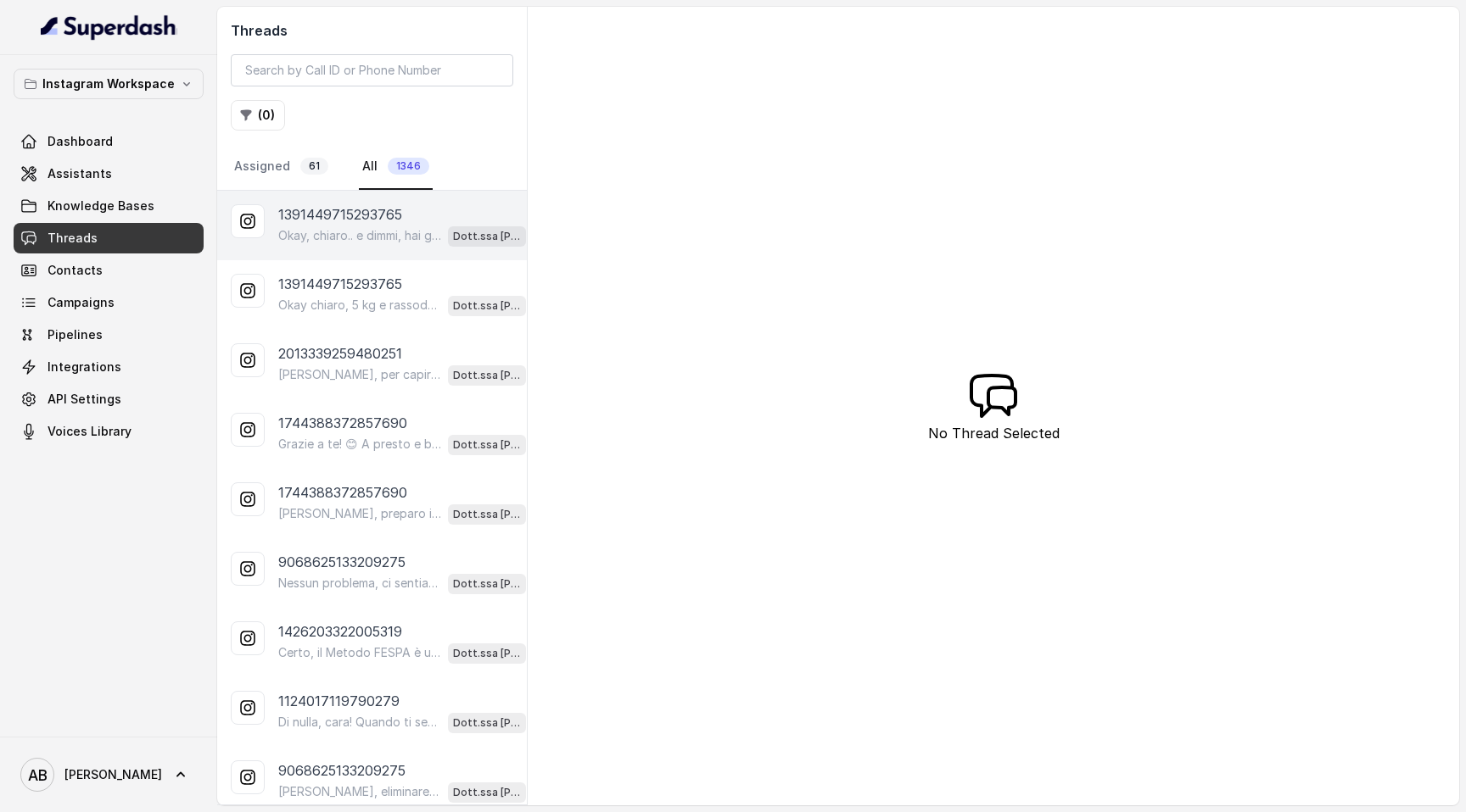
click at [402, 237] on p "Okay, chiaro.. e dimmi, hai già provato qualcosa per perdere questi 5 kg e rass…" at bounding box center [359, 235] width 163 height 17
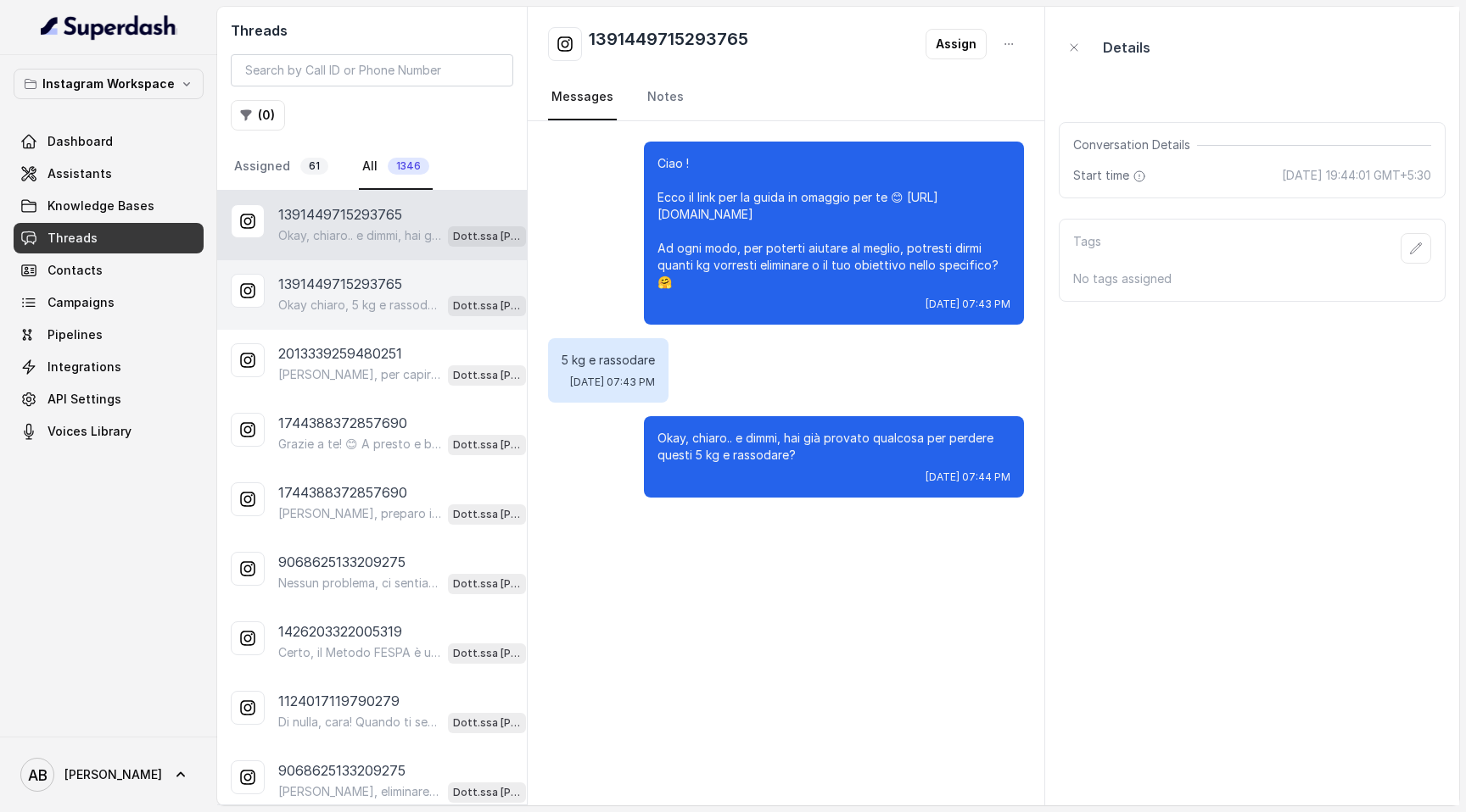
click at [378, 289] on p "1391449715293765" at bounding box center [339, 284] width 124 height 21
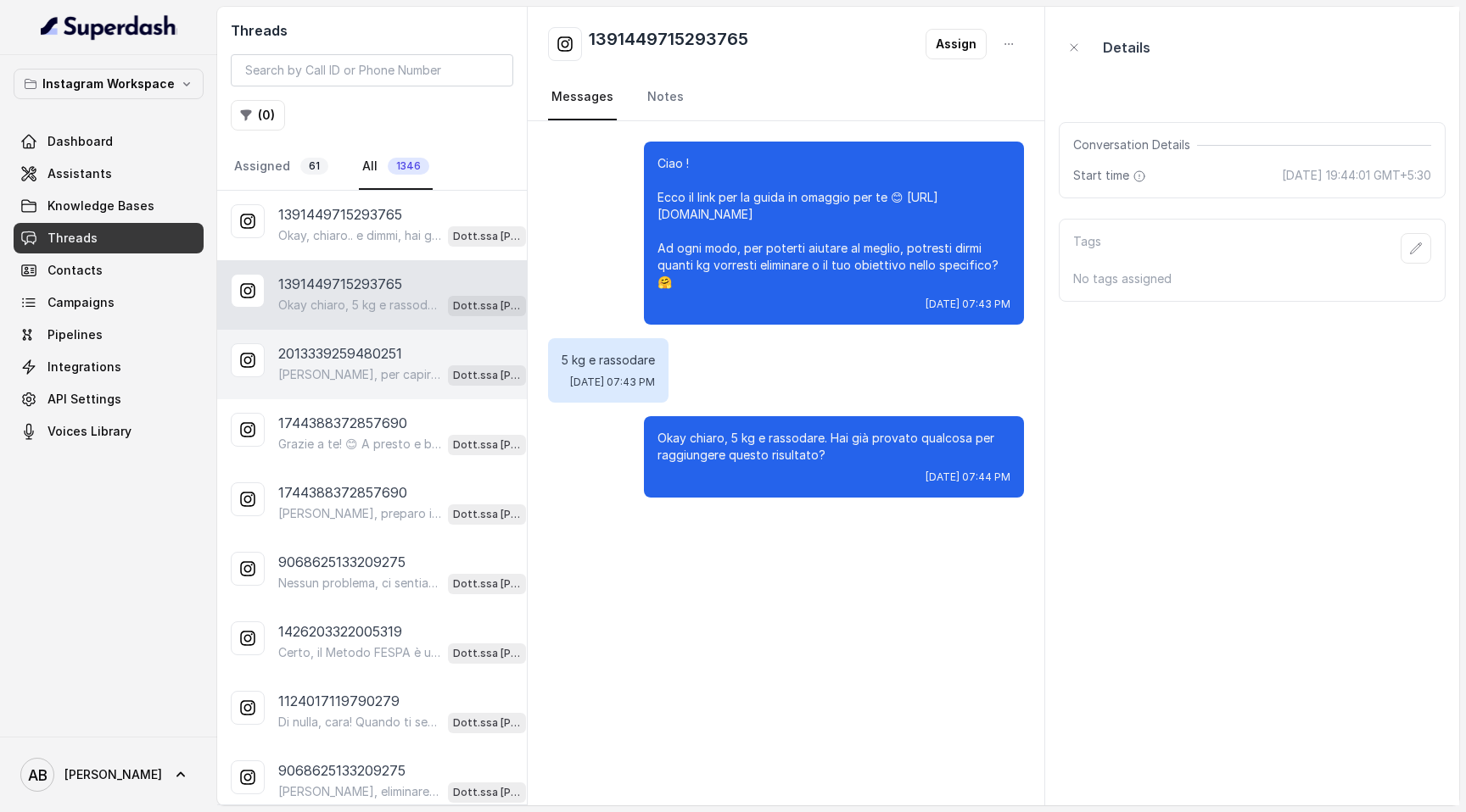
click at [373, 369] on p "Ciao, per capire meglio come aiutarti, potresti dirmi quanti kg vorresti perder…" at bounding box center [359, 374] width 163 height 17
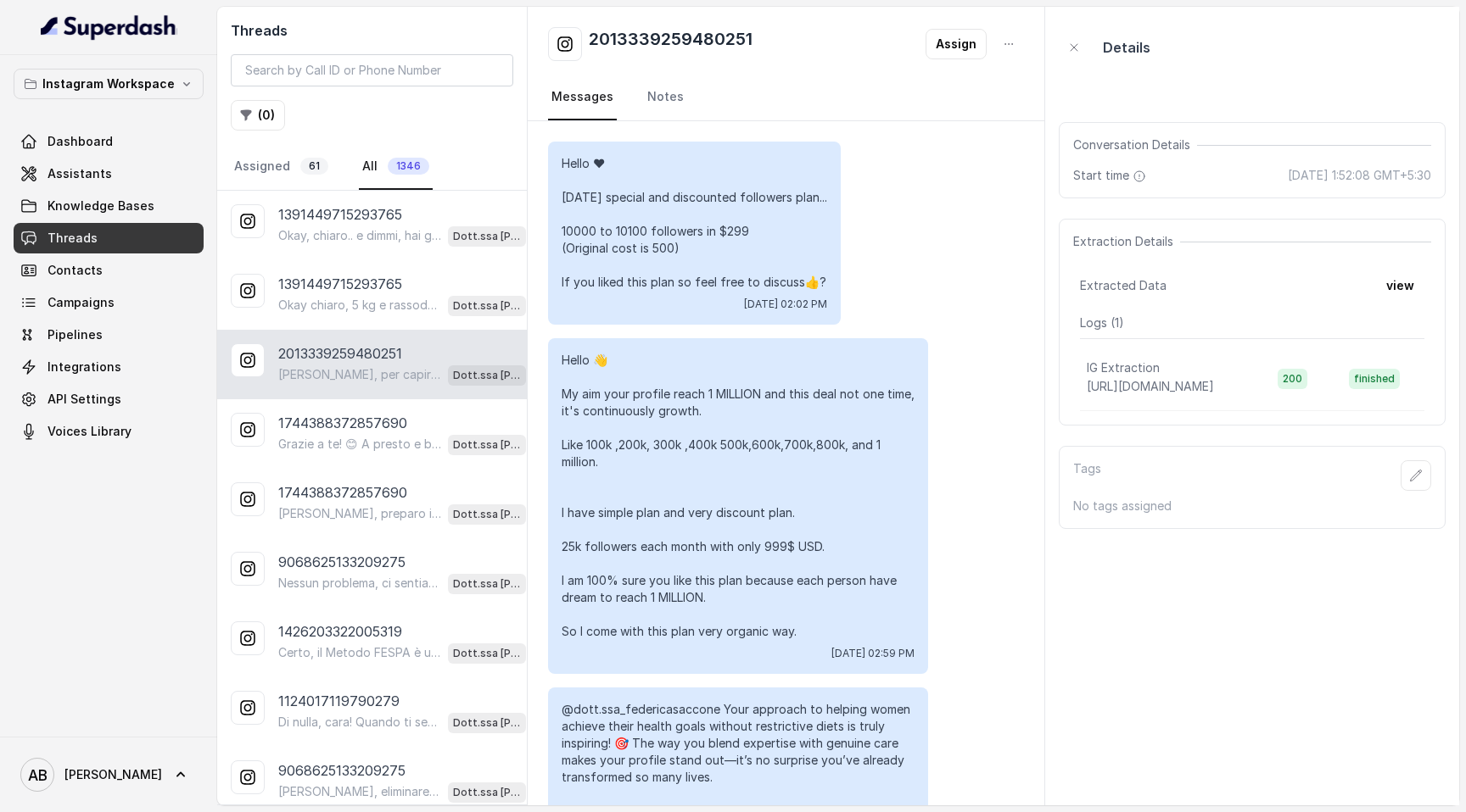
scroll to position [1839, 0]
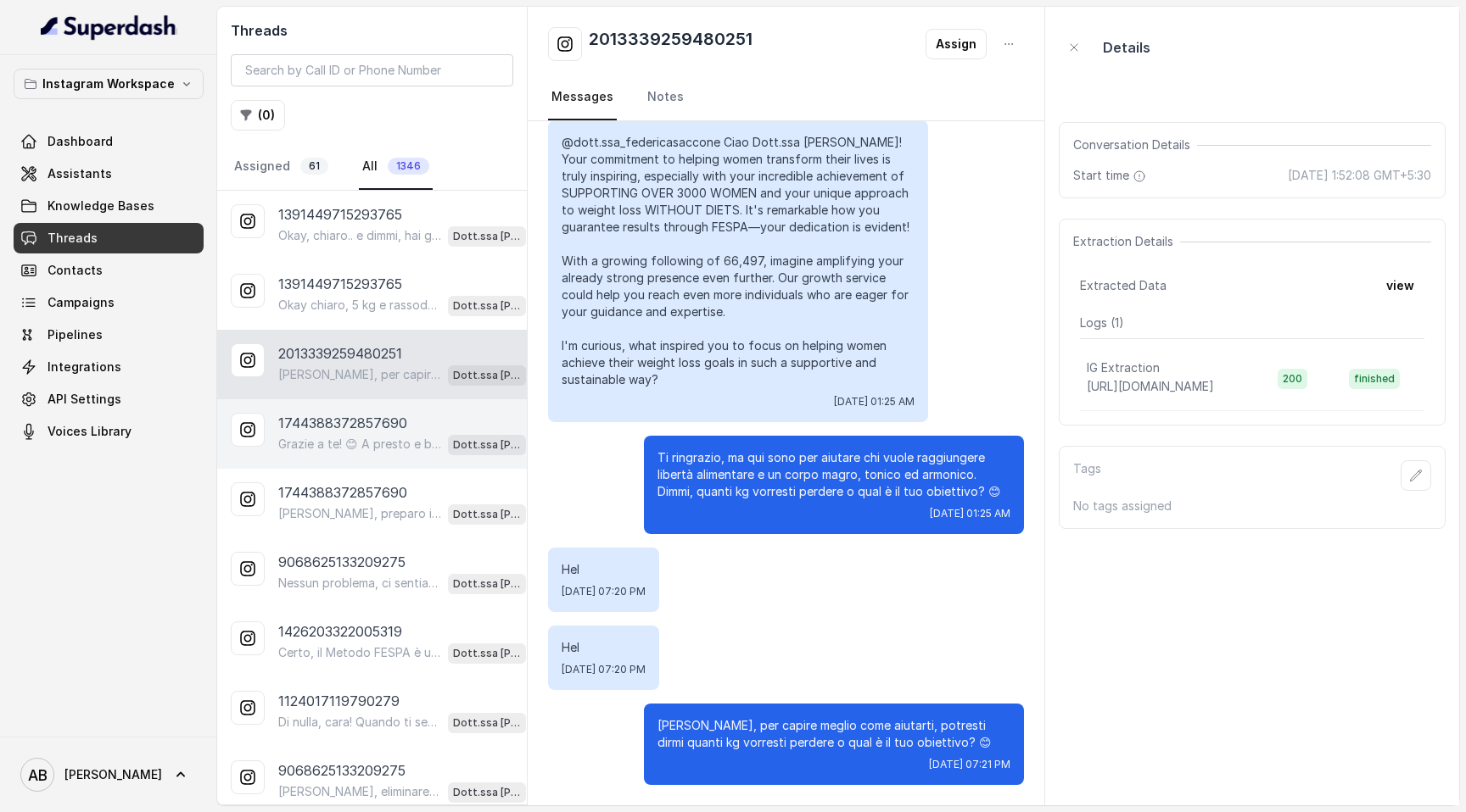
click at [346, 369] on p "1744388372857690" at bounding box center [342, 423] width 129 height 21
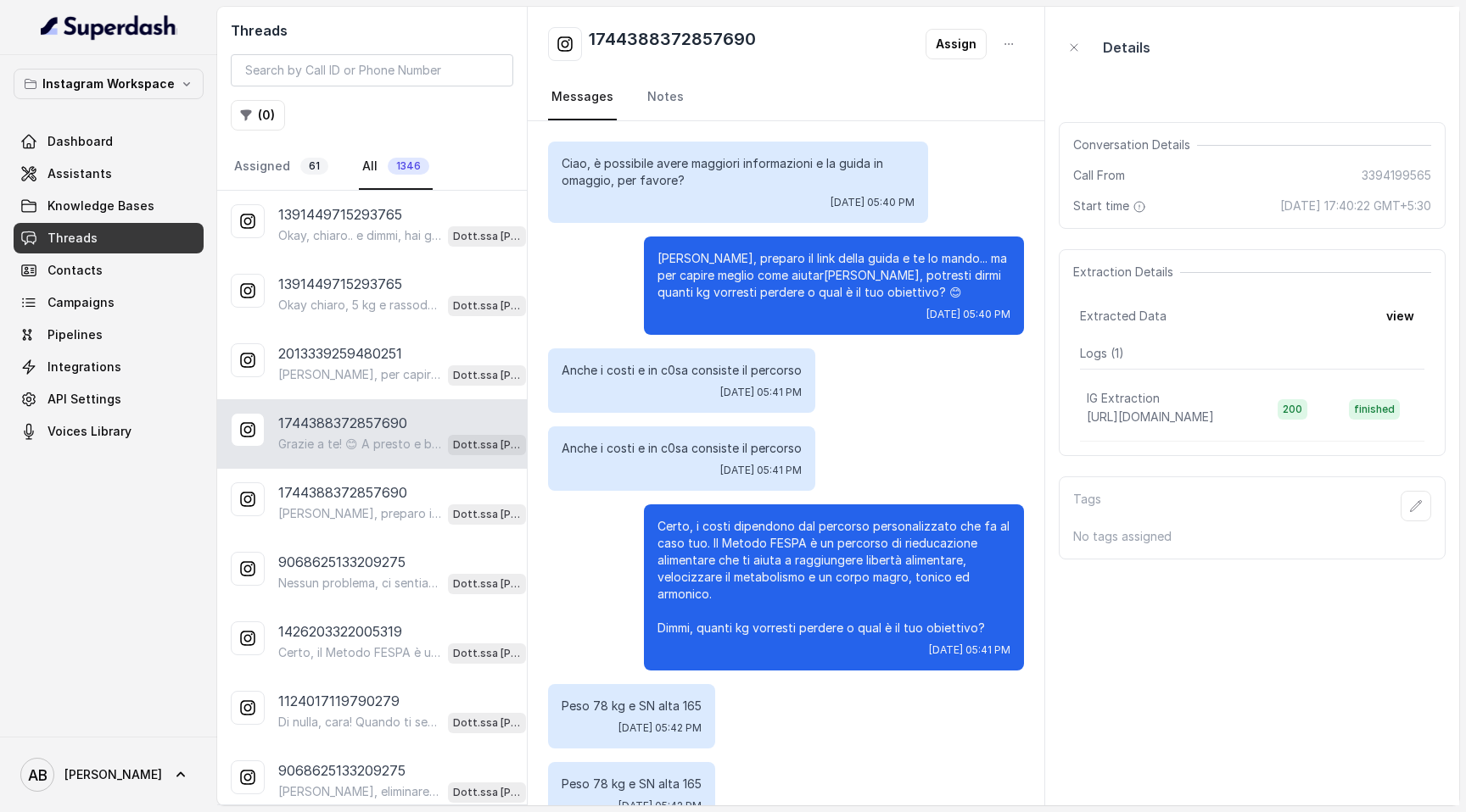
scroll to position [3729, 0]
